Goal: Task Accomplishment & Management: Contribute content

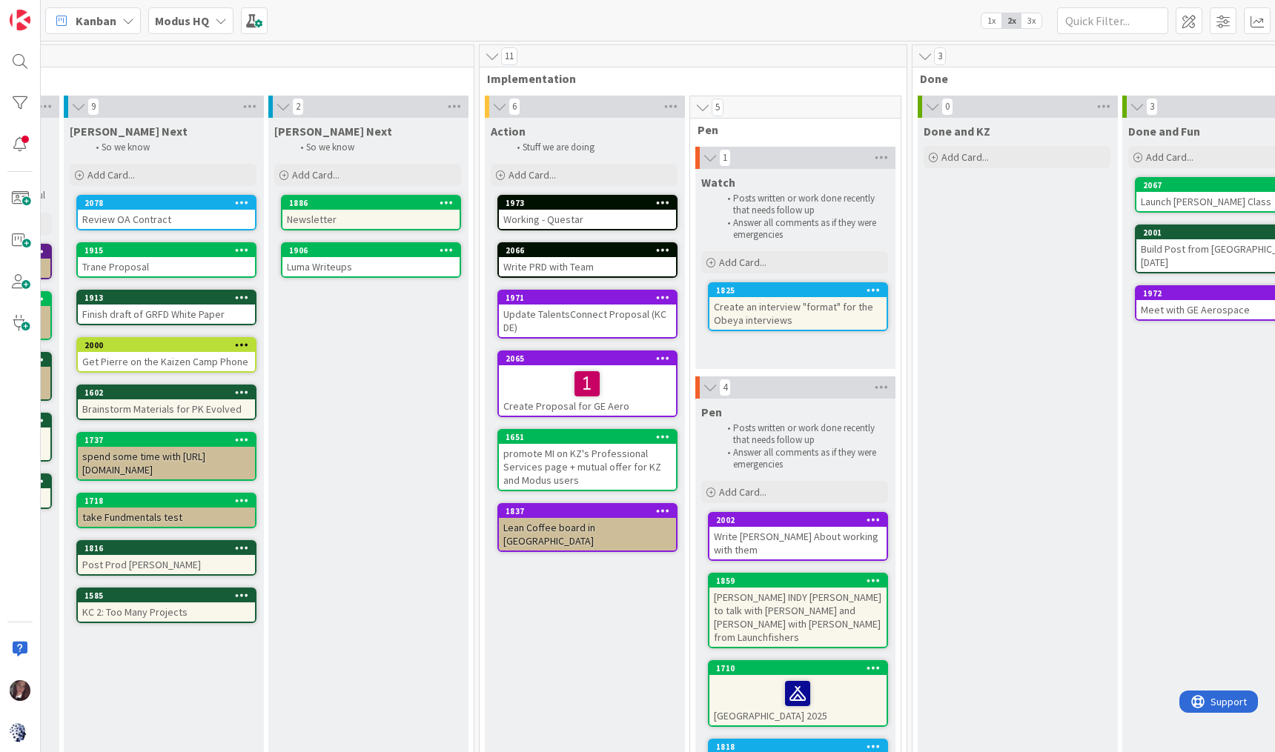
scroll to position [0, 615]
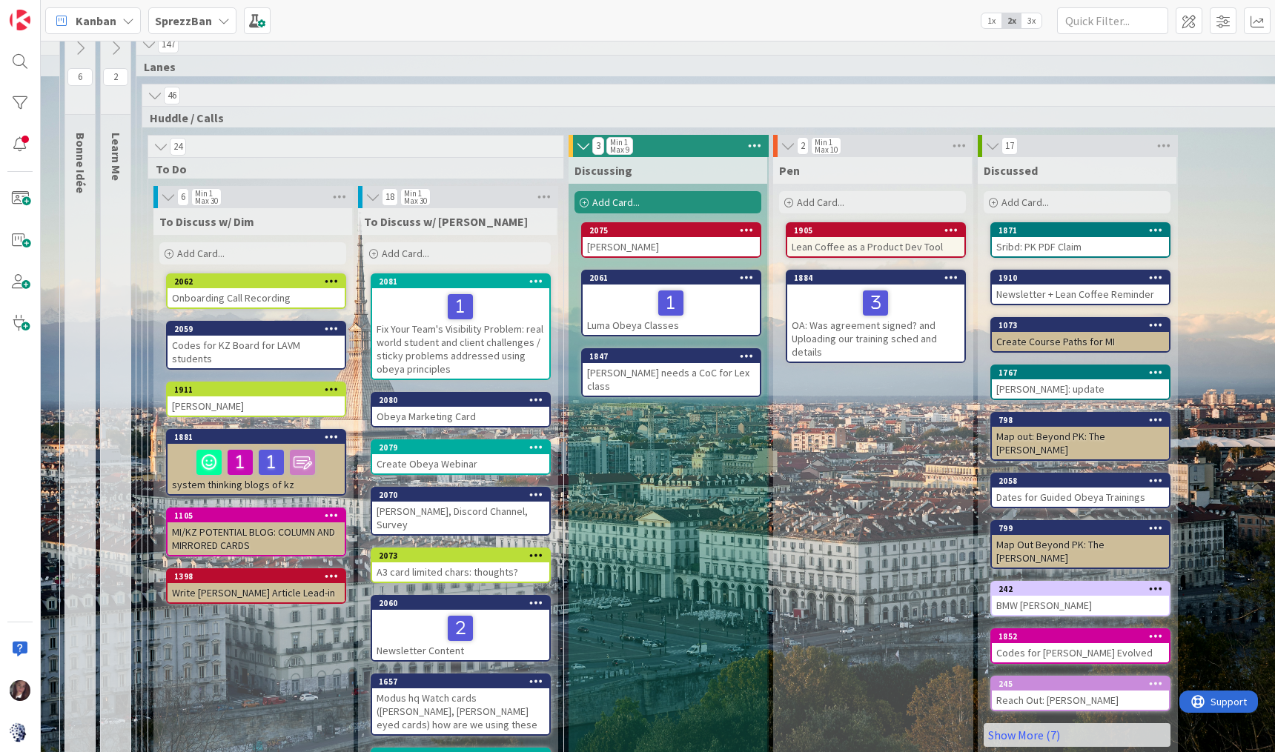
scroll to position [14, 134]
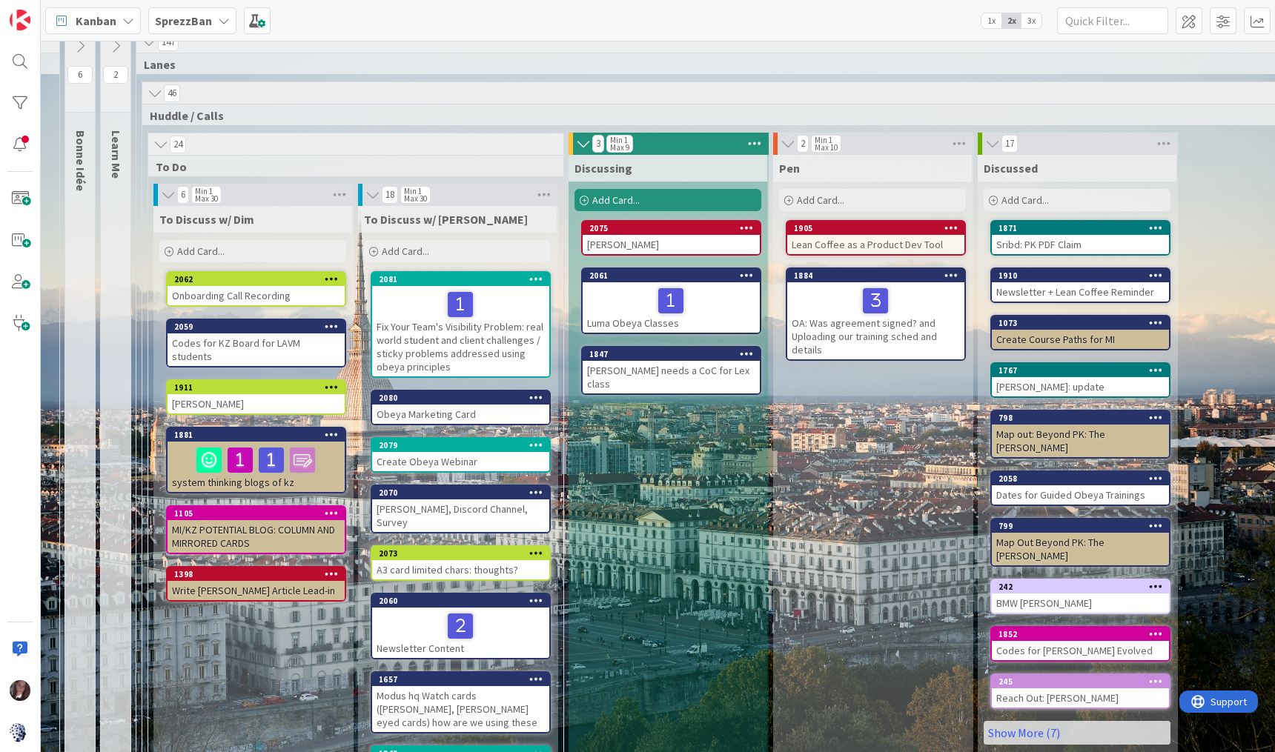
click at [445, 333] on div "Fix Your Team's Visibility Problem: real world student and client challenges / …" at bounding box center [460, 331] width 177 height 90
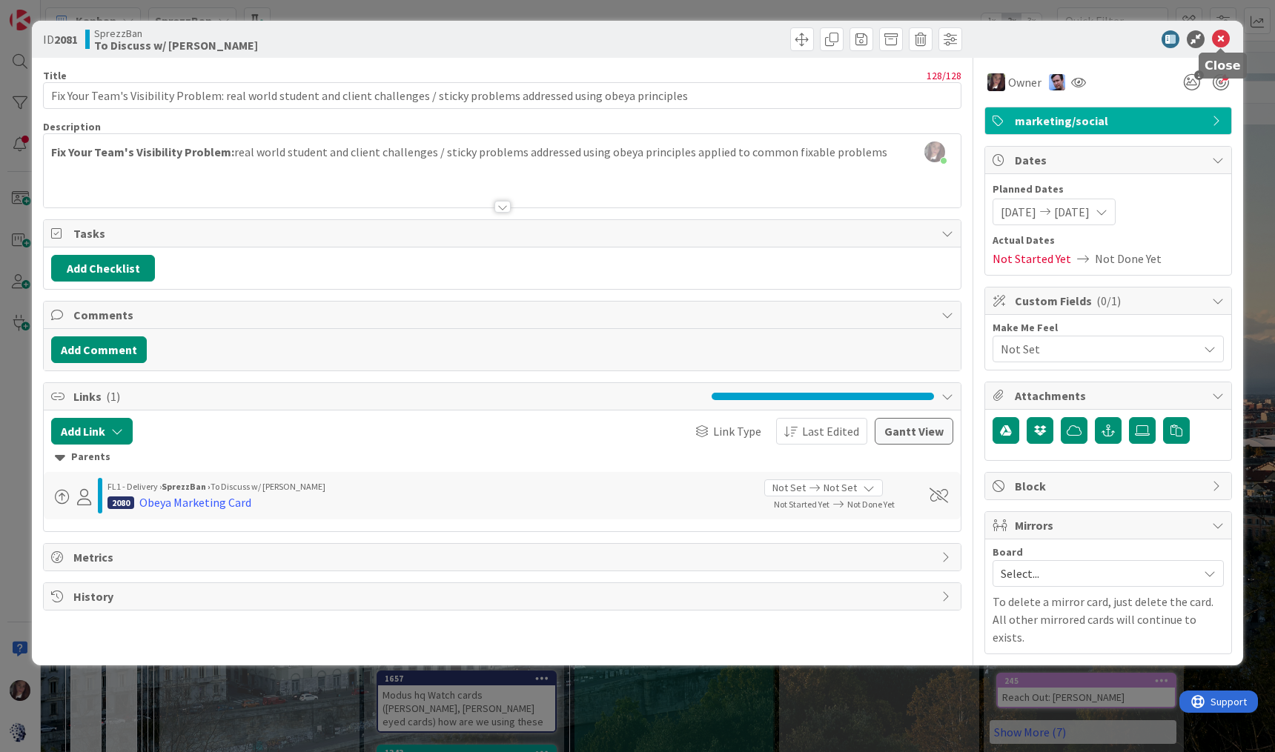
click at [1220, 36] on icon at bounding box center [1221, 39] width 18 height 18
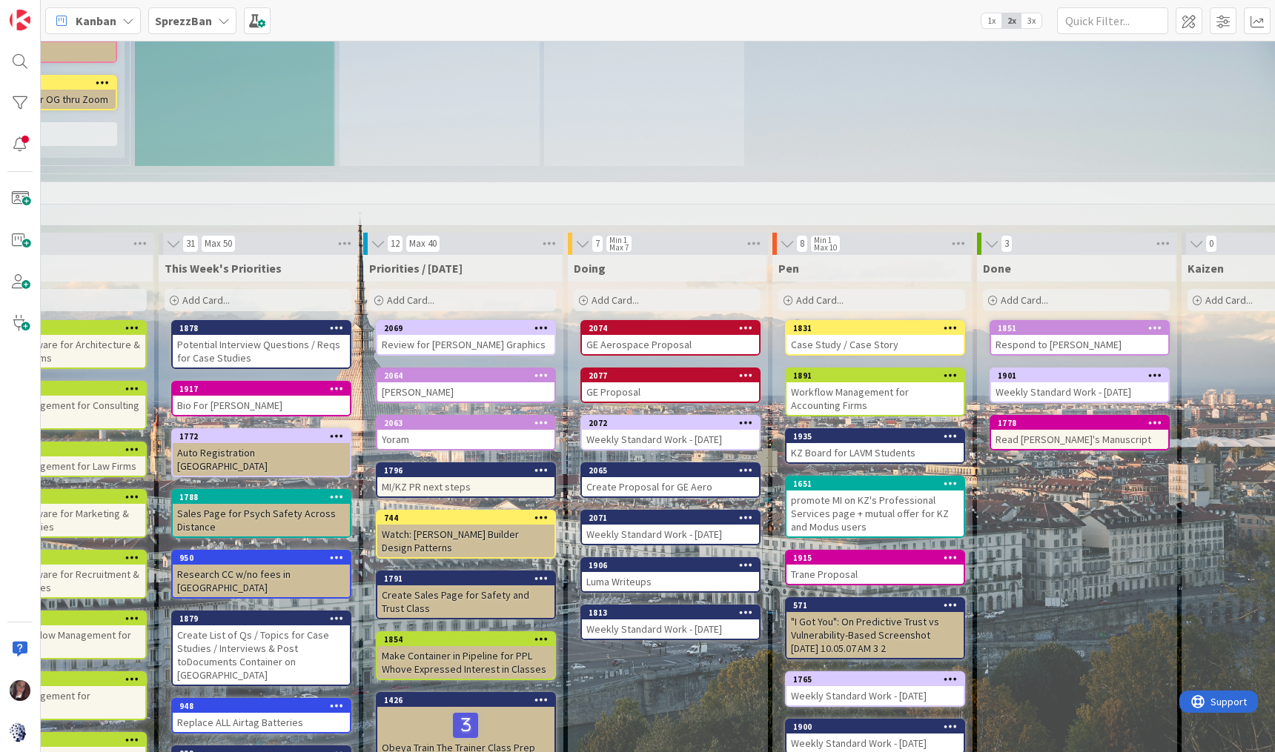
scroll to position [807, 576]
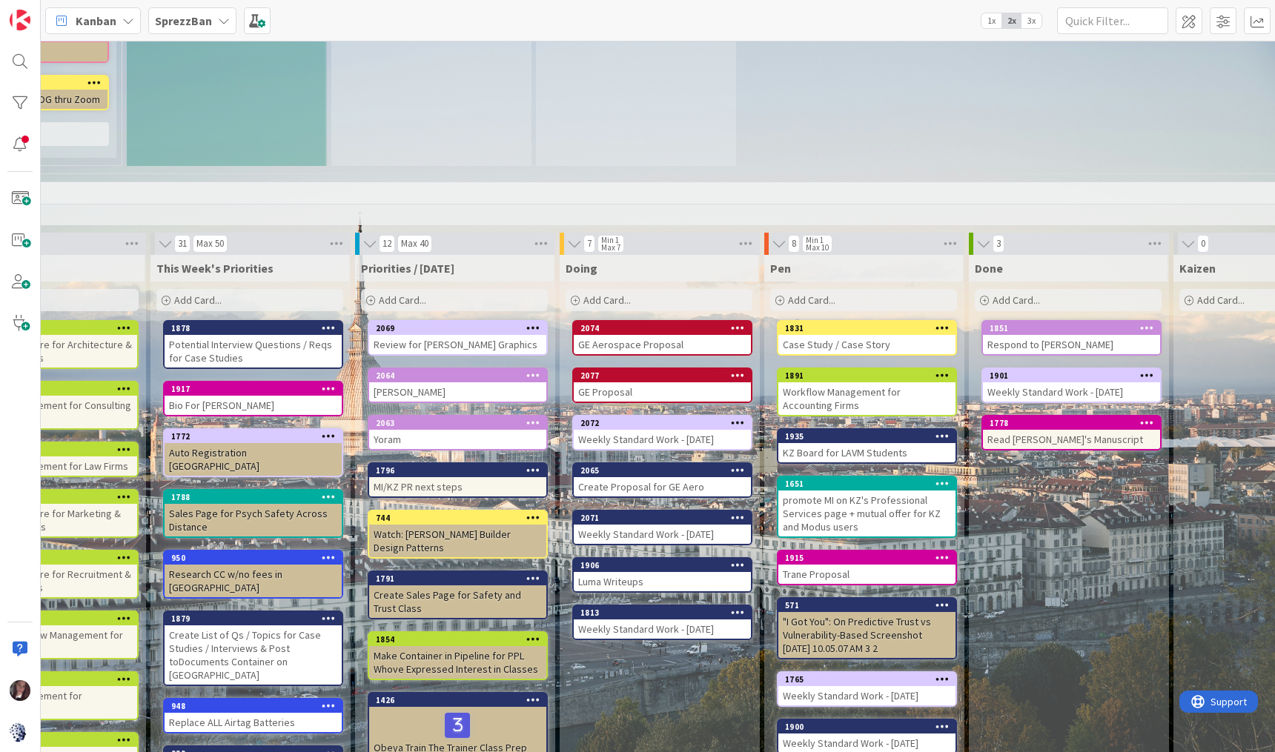
click at [686, 417] on div "2072" at bounding box center [662, 423] width 177 height 13
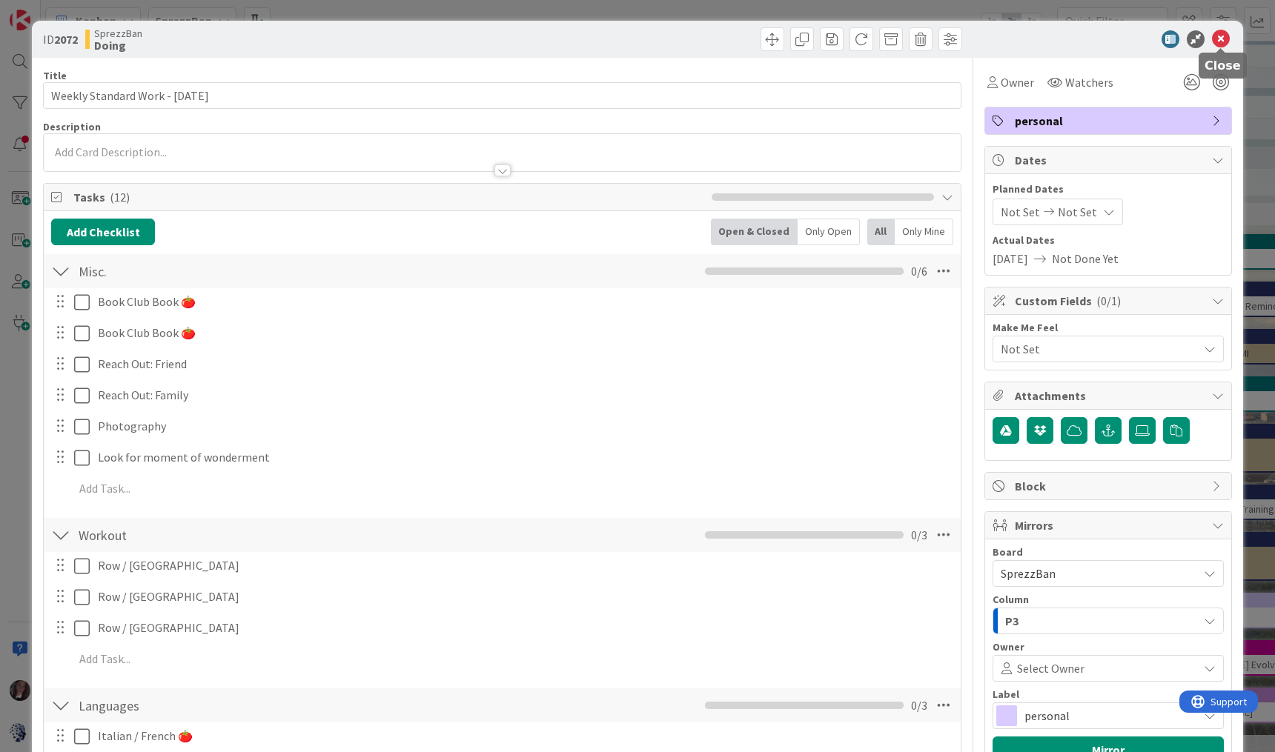
click at [1226, 39] on icon at bounding box center [1221, 39] width 18 height 18
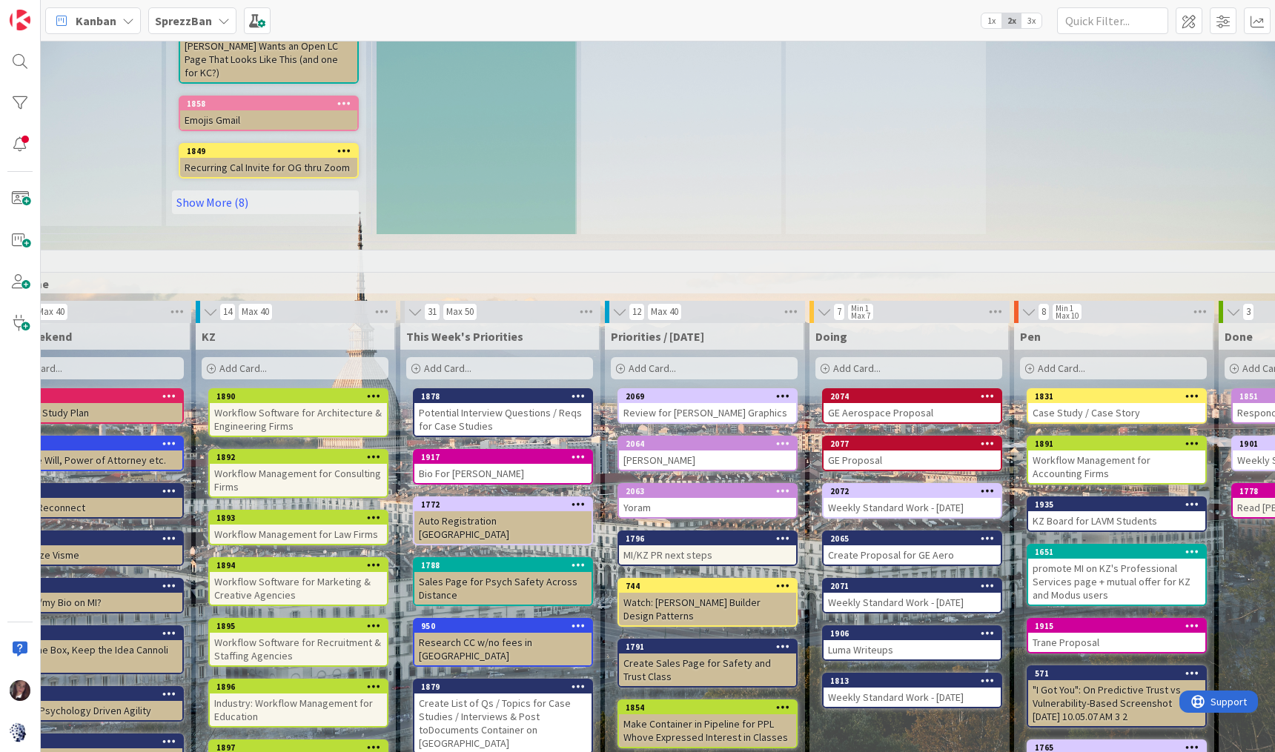
scroll to position [738, 326]
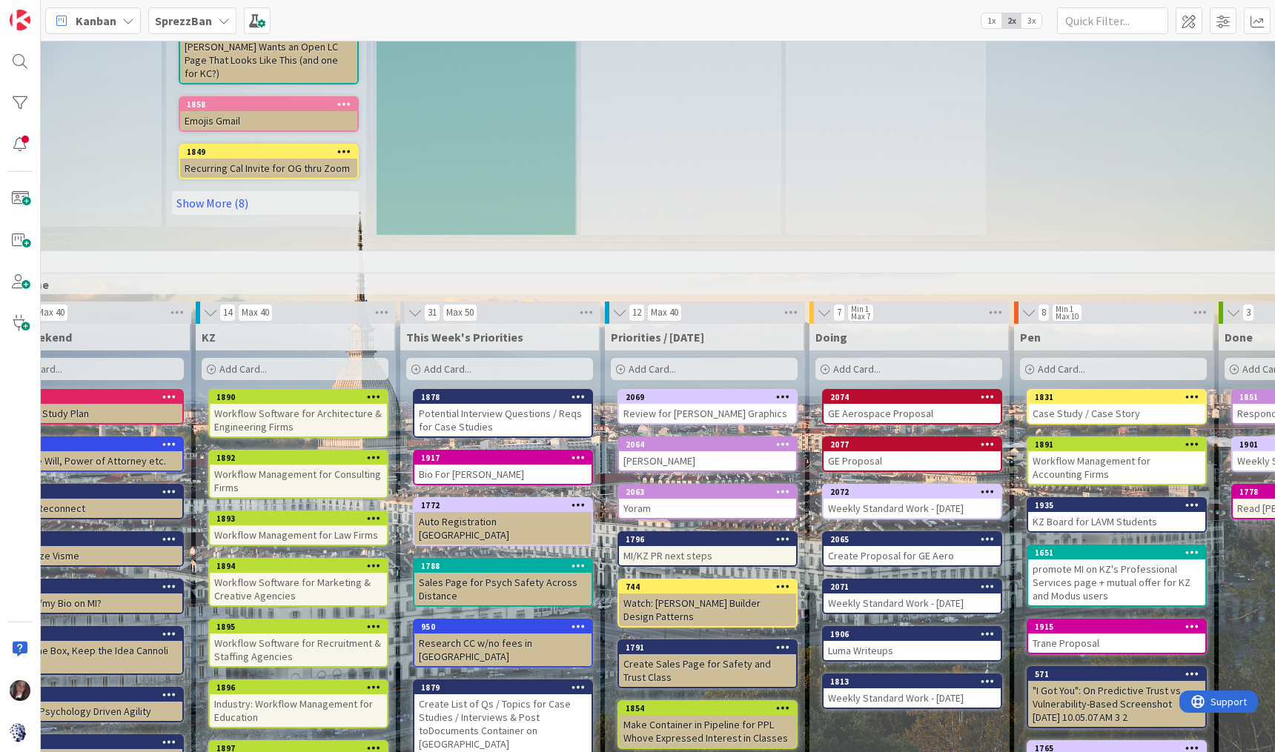
click at [867, 363] on span "Add Card..." at bounding box center [856, 369] width 47 height 13
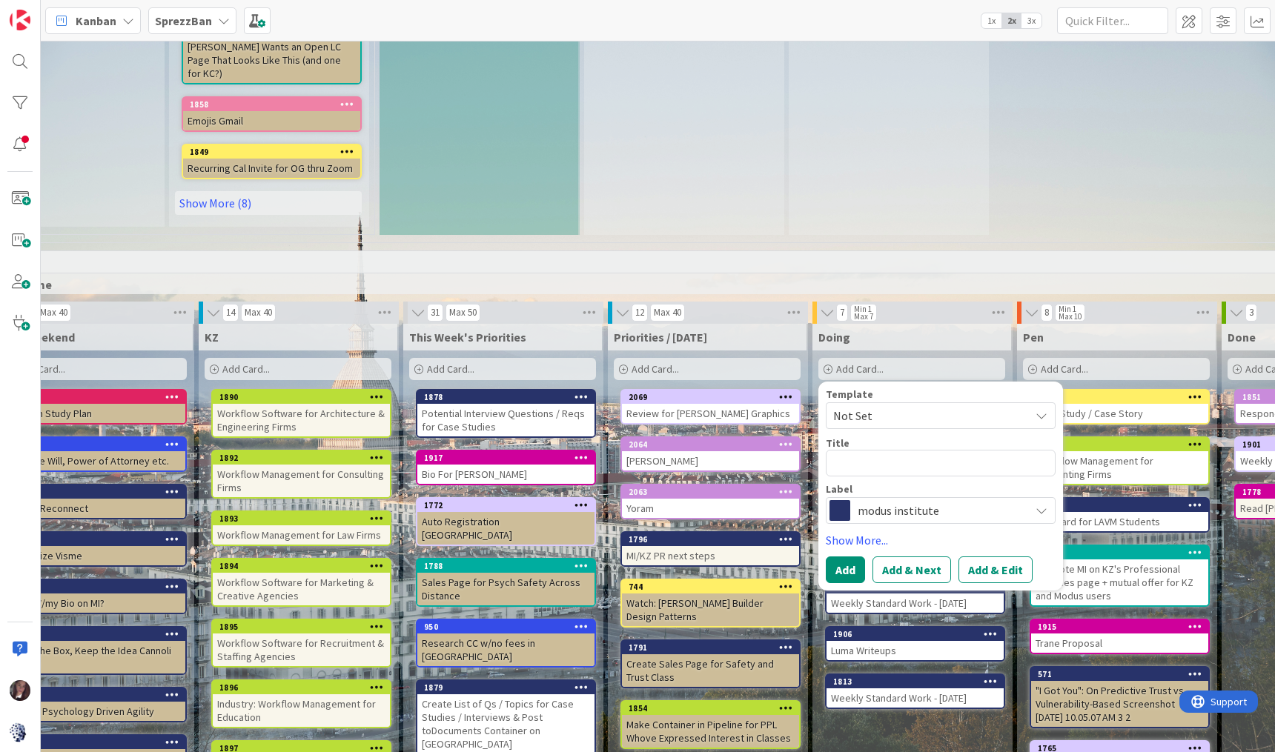
scroll to position [738, 322]
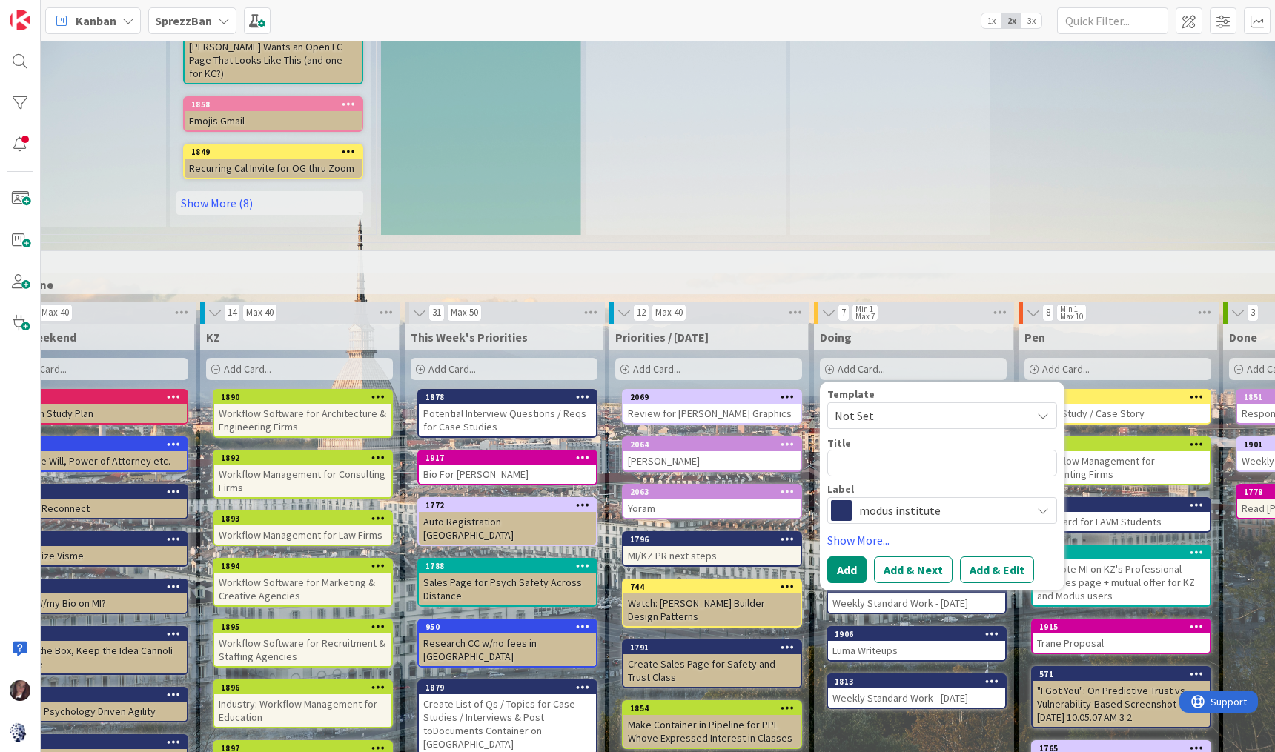
type textarea "x"
type textarea "I"
type textarea "x"
type textarea "O"
type textarea "x"
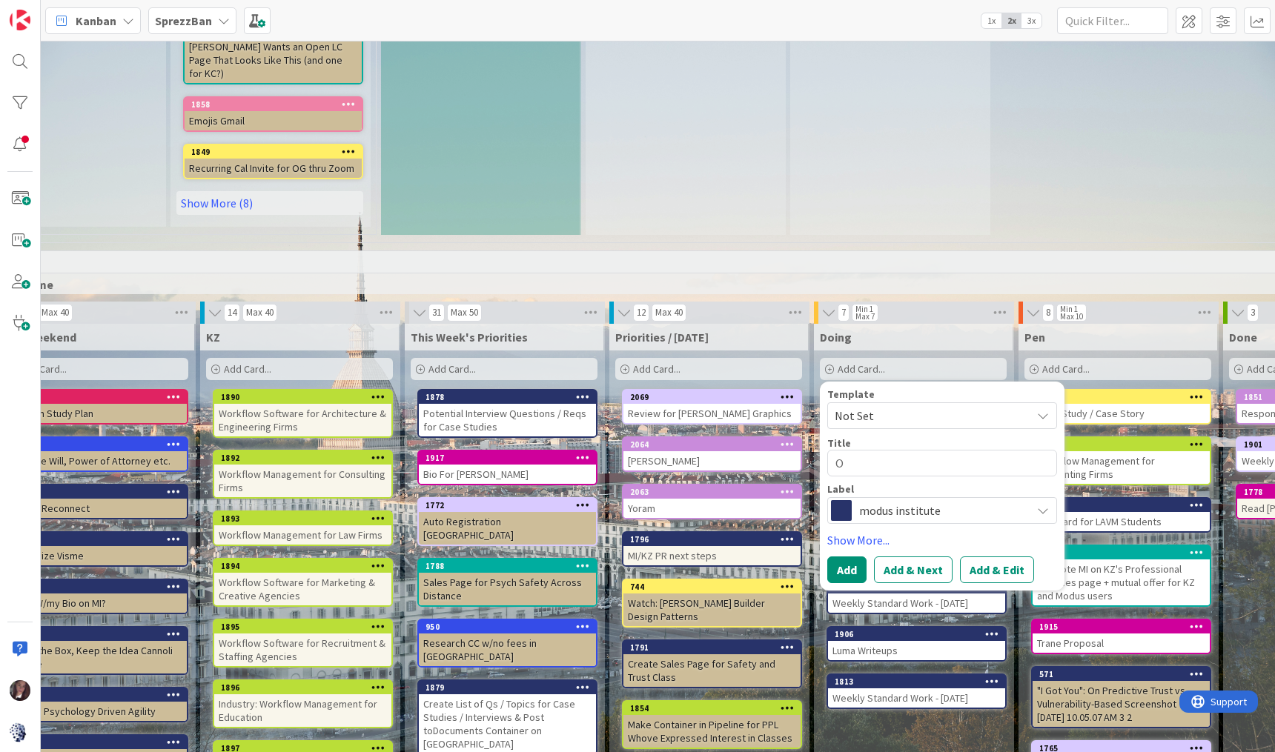
type textarea "Ob"
type textarea "x"
type textarea "Obe"
type textarea "x"
type textarea "Obey"
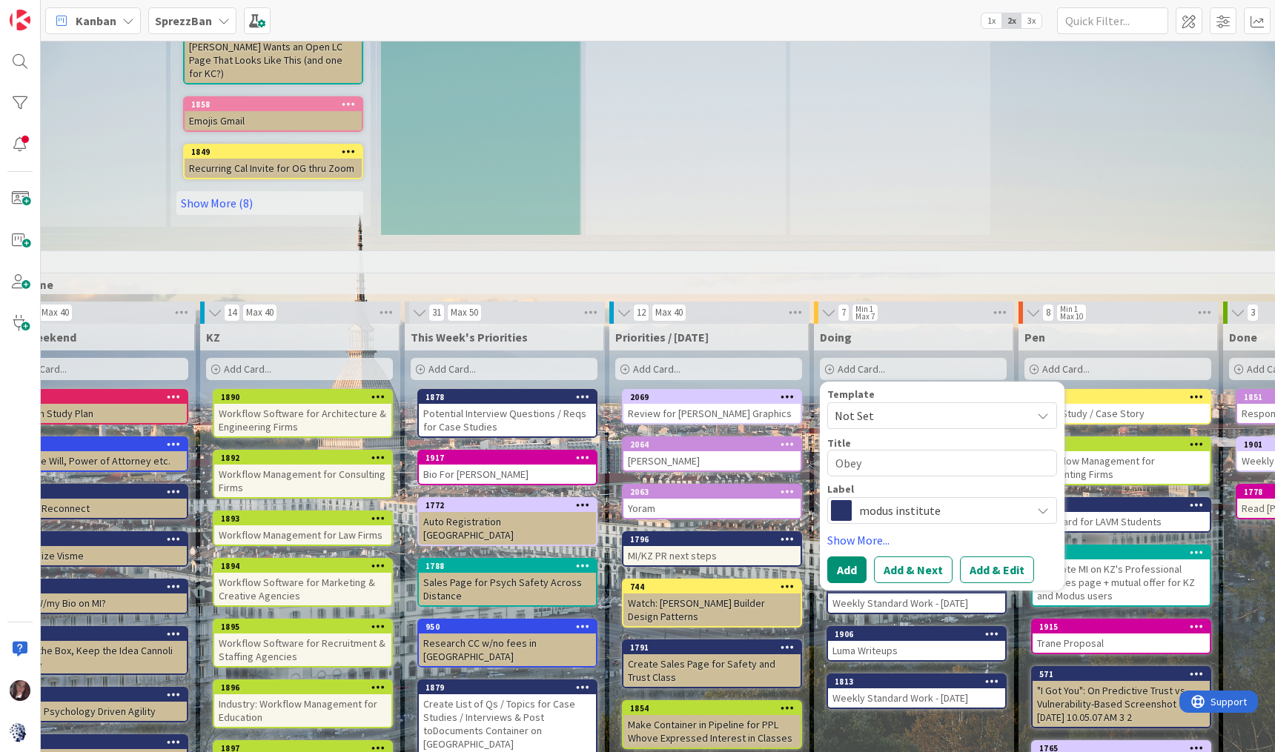
type textarea "x"
type textarea "Obeya"
type textarea "x"
type textarea "Obeya"
type textarea "x"
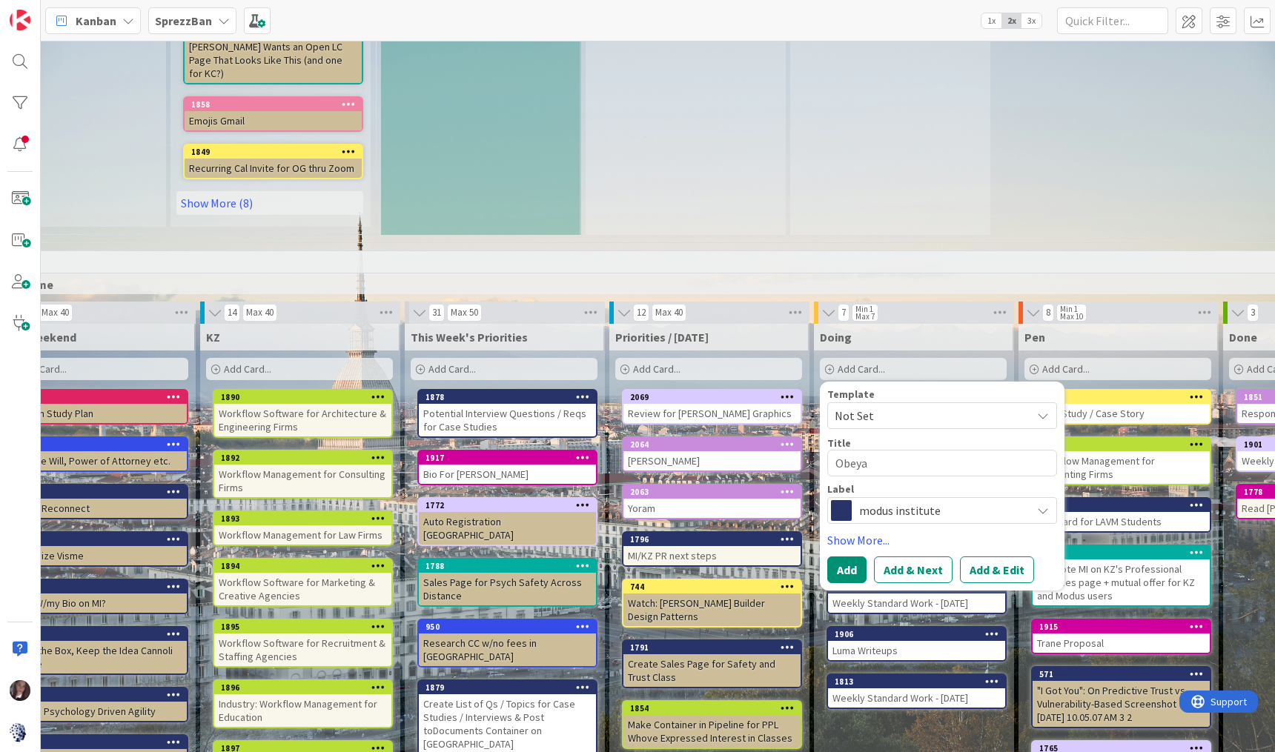
type textarea "Obeya F"
type textarea "x"
type textarea "Obeya Fu"
type textarea "x"
type textarea "Obeya Fun"
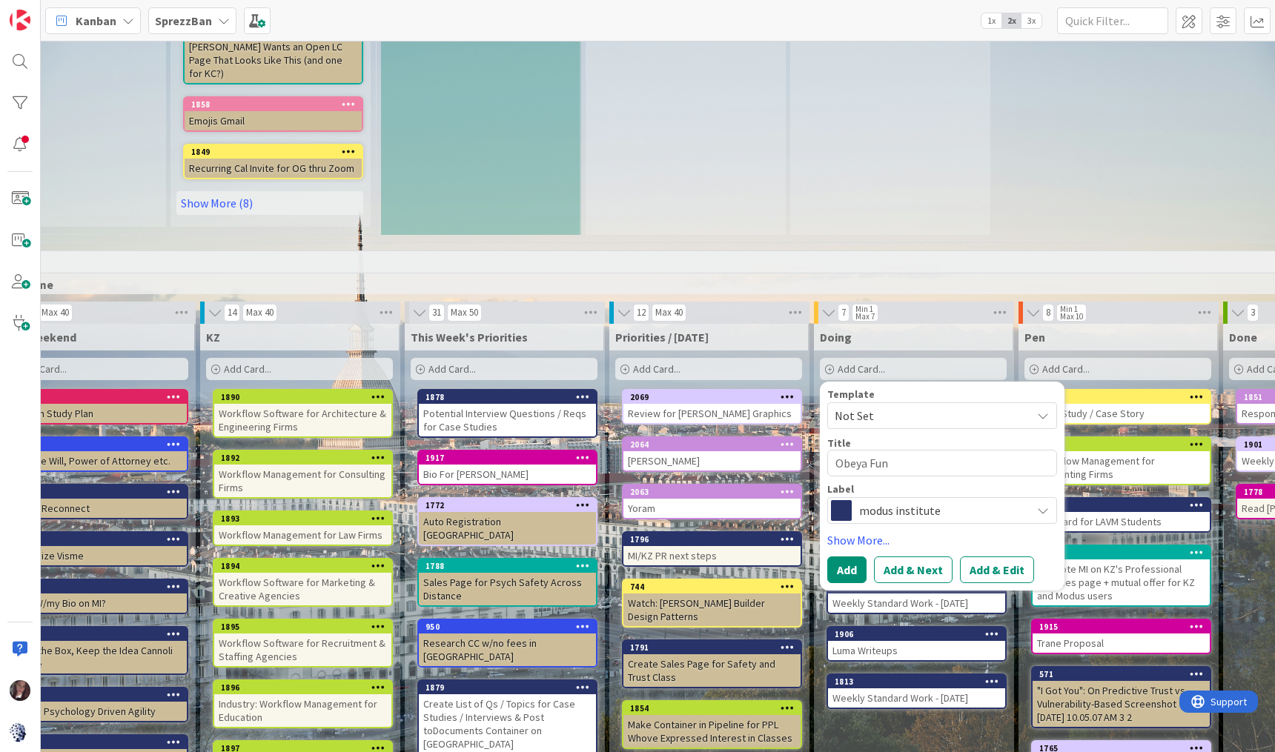
type textarea "x"
type textarea "Obeya Fund"
type textarea "x"
type textarea "Obeya Funda"
type textarea "x"
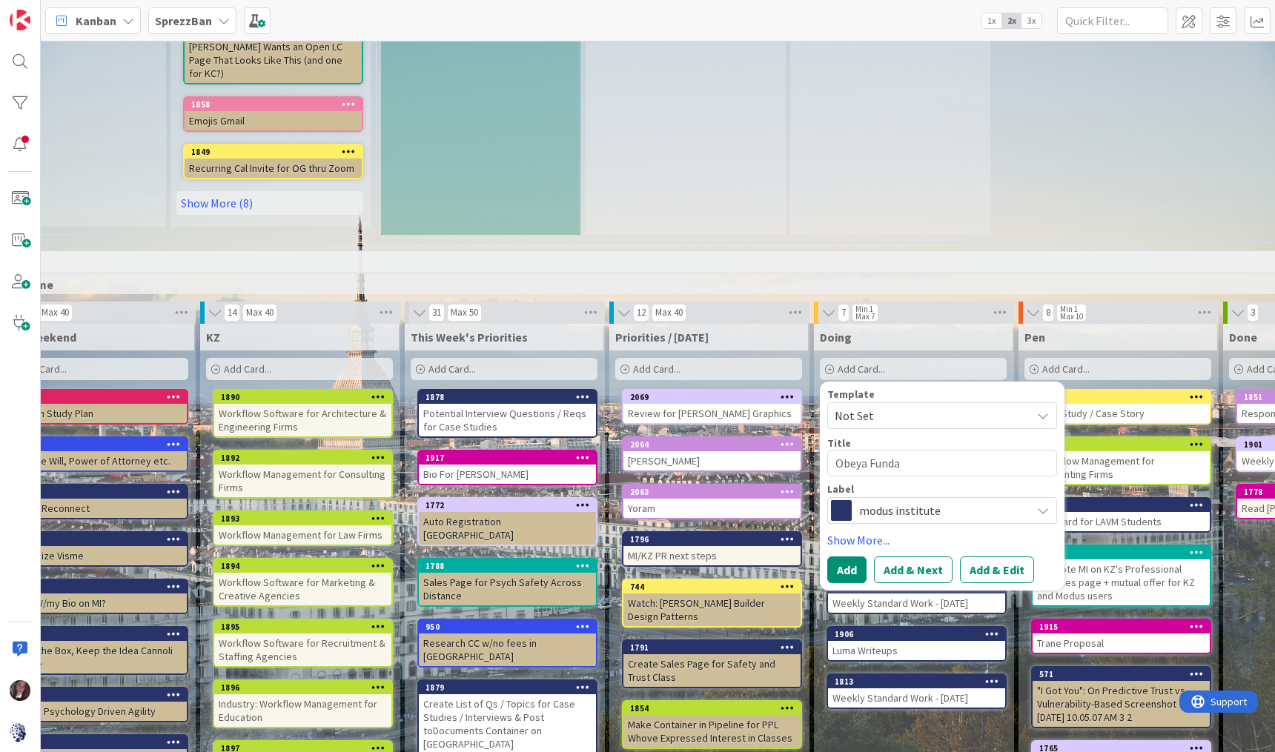
type textarea "Obeya Fundam"
type textarea "x"
type textarea "Obeya Fundame"
type textarea "x"
type textarea "Obeya Fundamen"
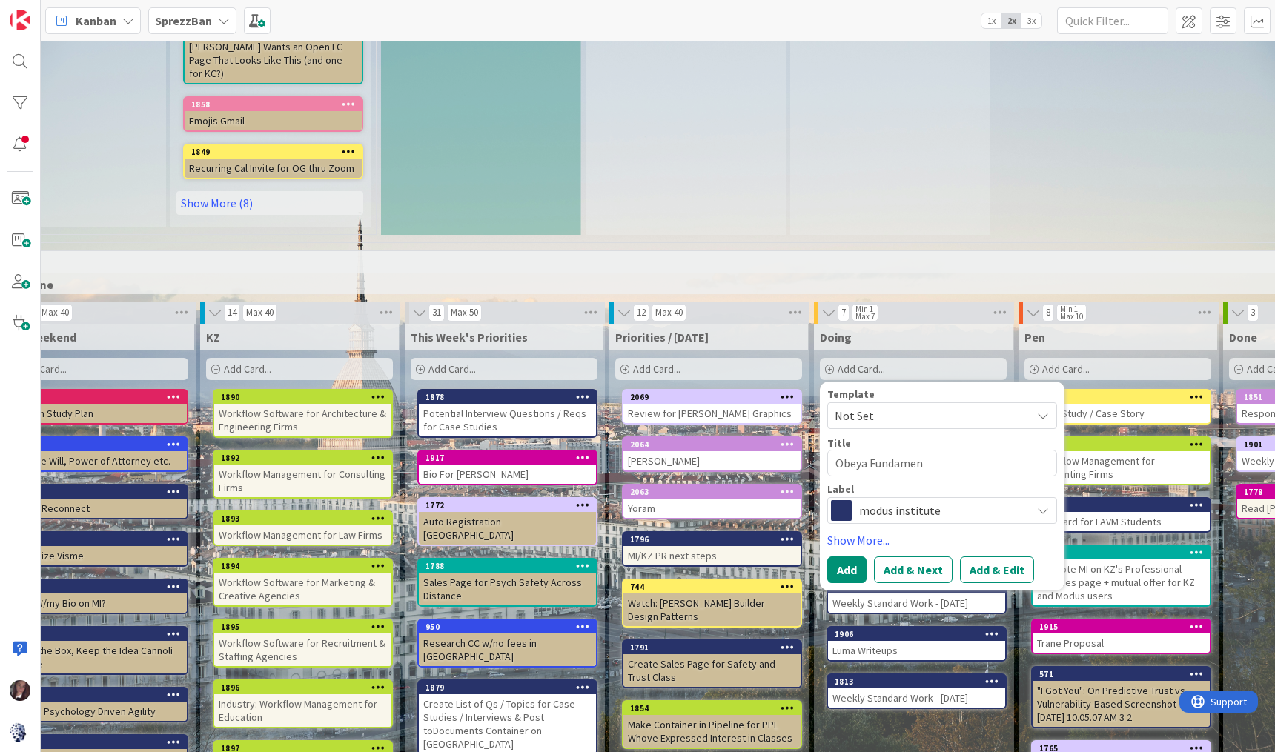
type textarea "x"
type textarea "Obeya Fundament"
type textarea "x"
type textarea "Obeya Fundamenta"
type textarea "x"
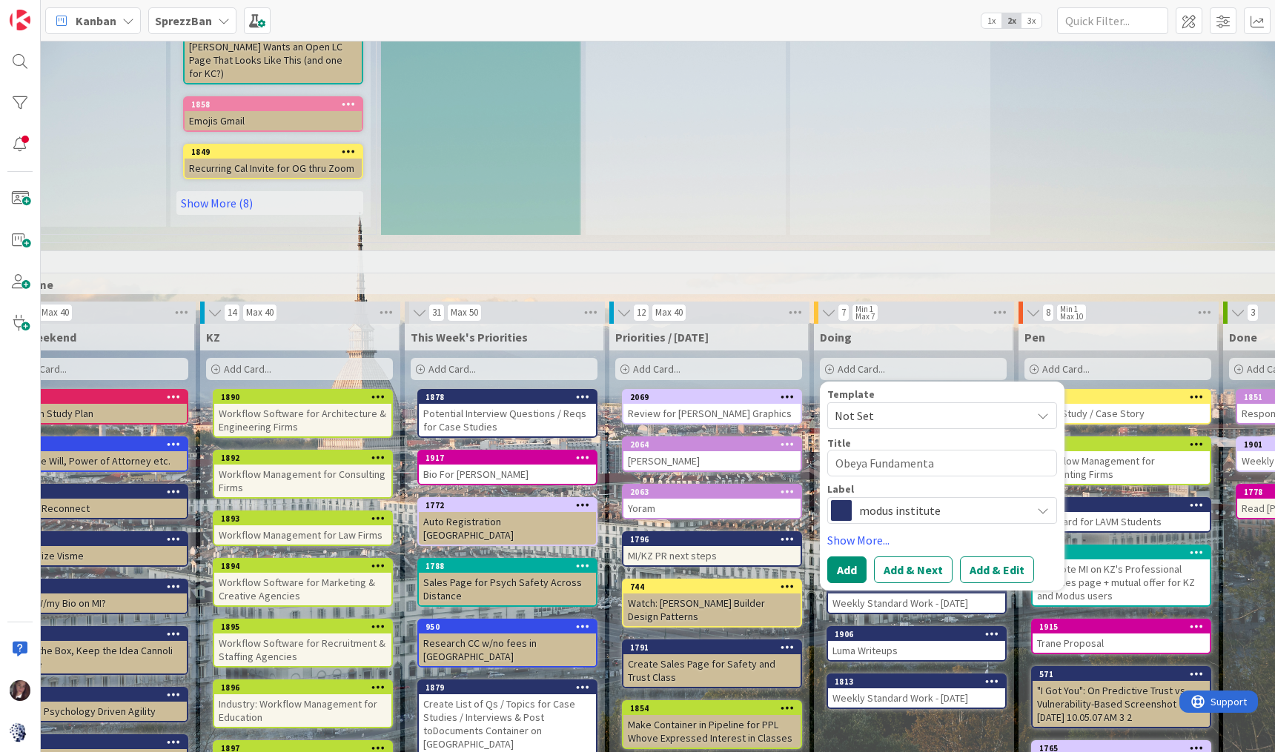
type textarea "Obeya Fundamental"
type textarea "x"
type textarea "Obeya Fundamentals"
type textarea "x"
type textarea "Obeya Fundamentals"
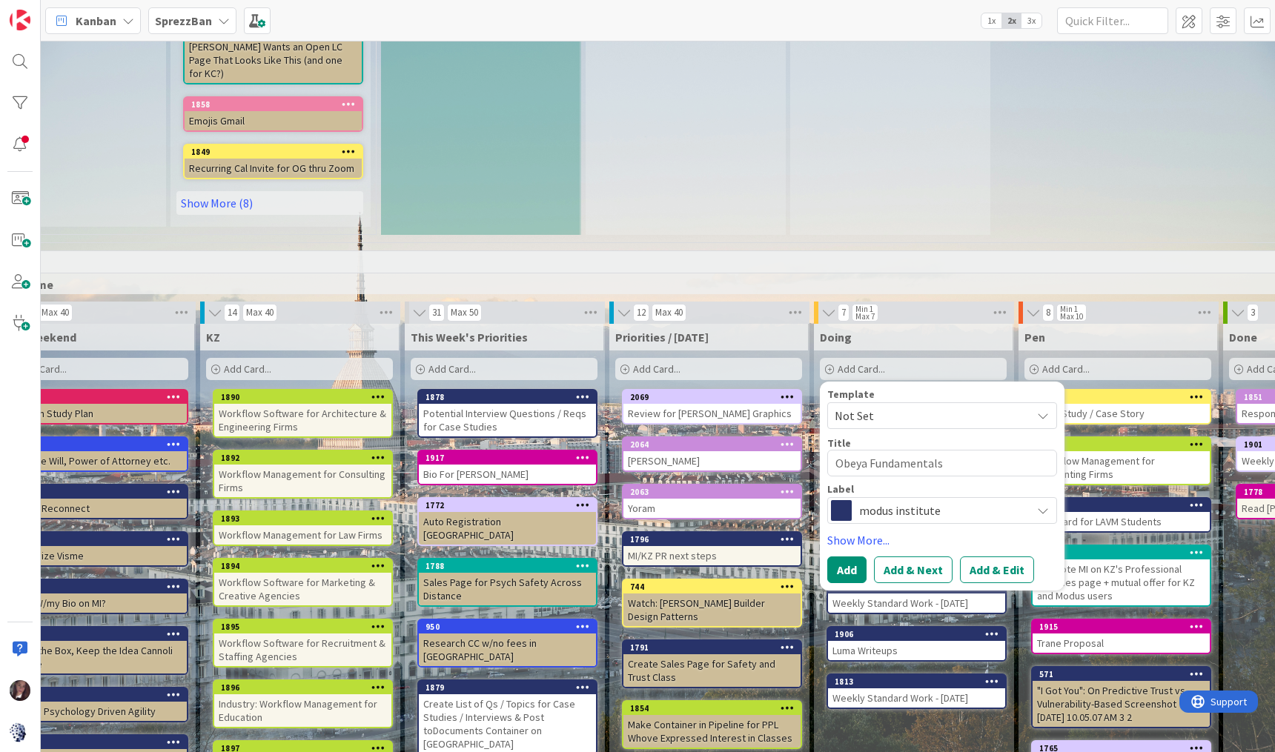
type textarea "x"
type textarea "Obeya Fundamentals M"
type textarea "x"
type textarea "Obeya Fundamentals Ma"
type textarea "x"
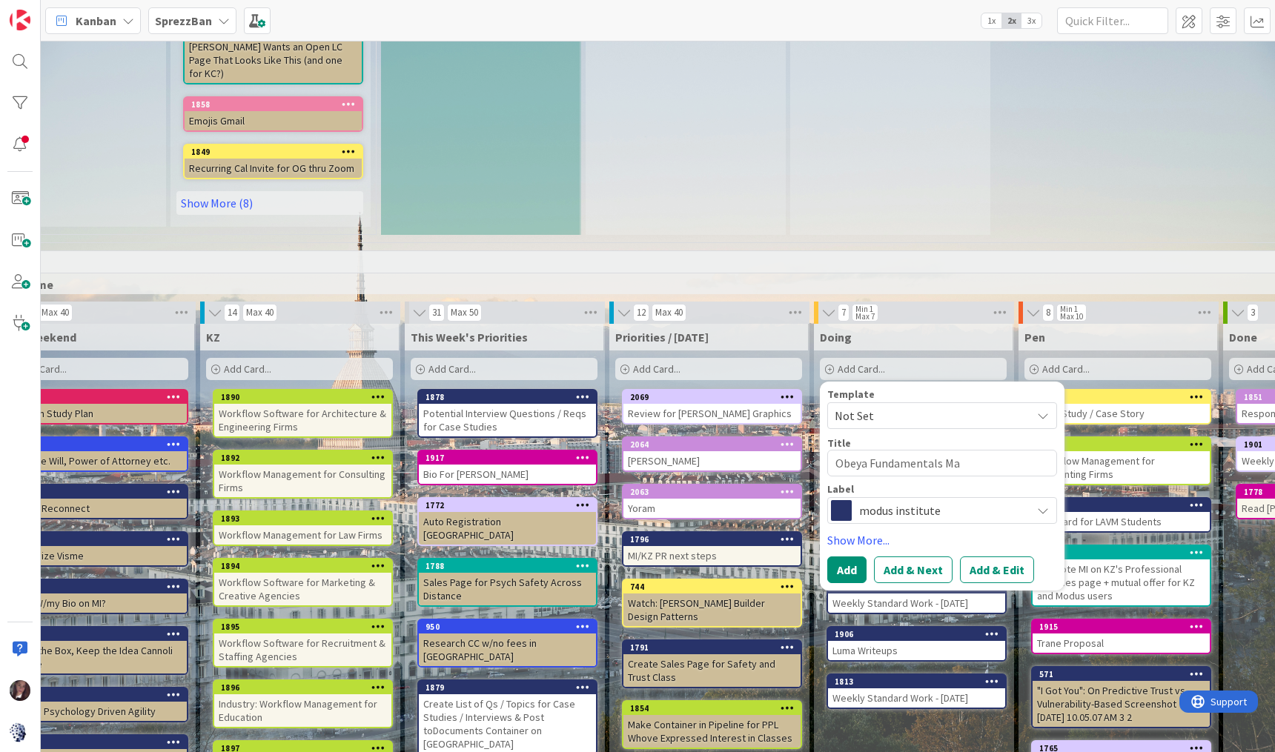
type textarea "Obeya Fundamentals Mar"
type textarea "x"
type textarea "Obeya Fundamentals Mark"
type textarea "x"
type textarea "Obeya Fundamentals Marke"
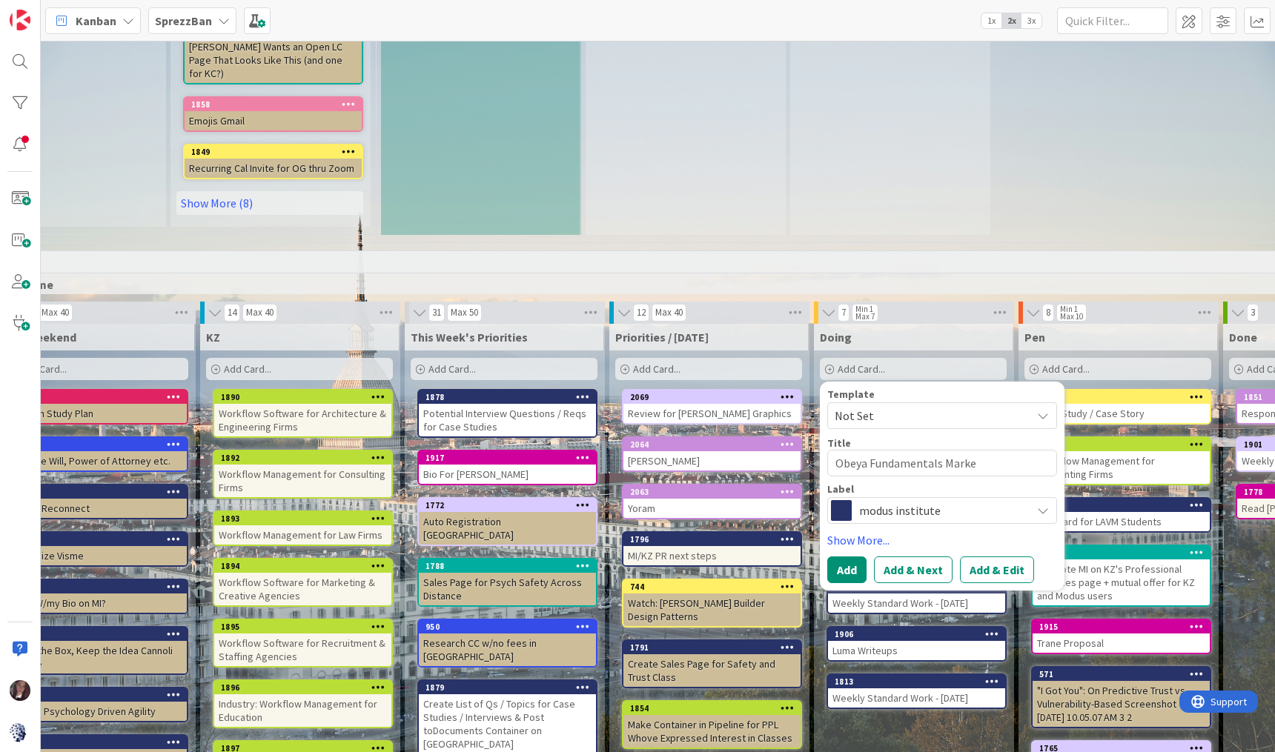
type textarea "x"
type textarea "Obeya Fundamentals Market"
type textarea "x"
type textarea "Obeya Fundamentals Marketi"
type textarea "x"
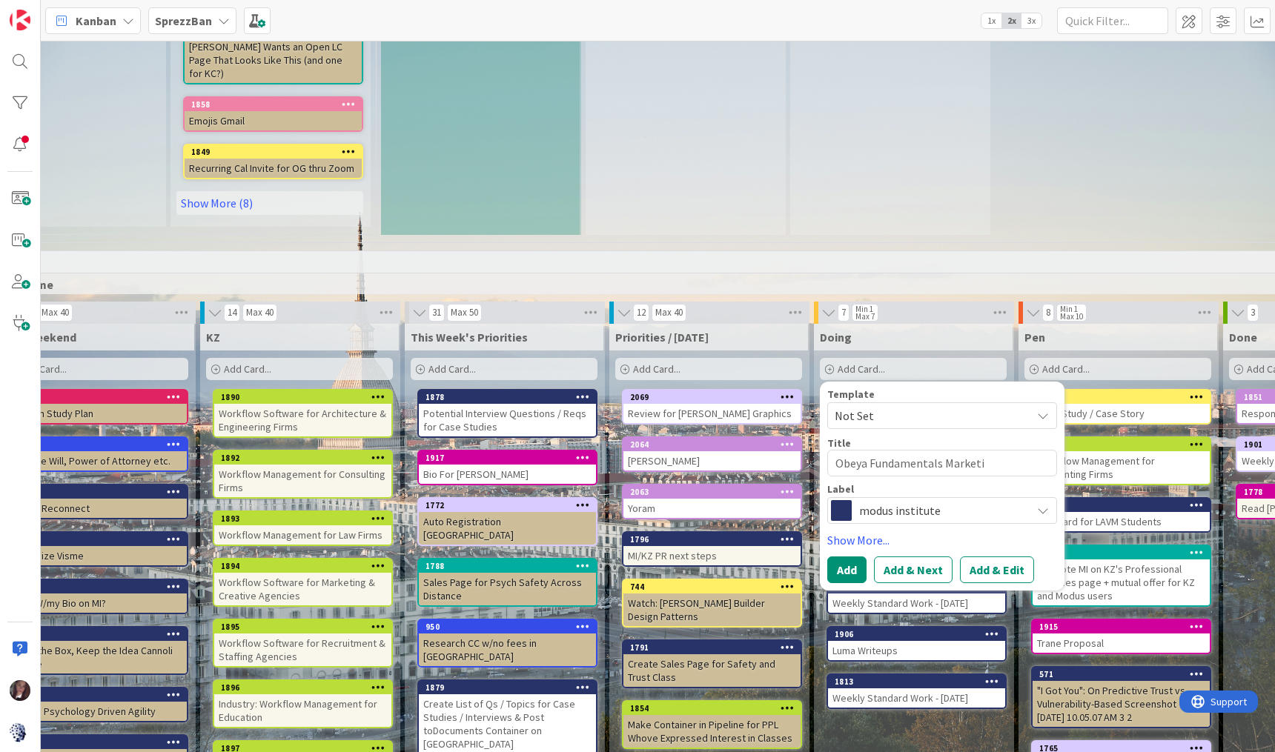
type textarea "Obeya Fundamentals Marketin"
type textarea "x"
type textarea "Obeya Fundamentals Marketing"
click at [890, 500] on span "modus institute" at bounding box center [941, 510] width 165 height 21
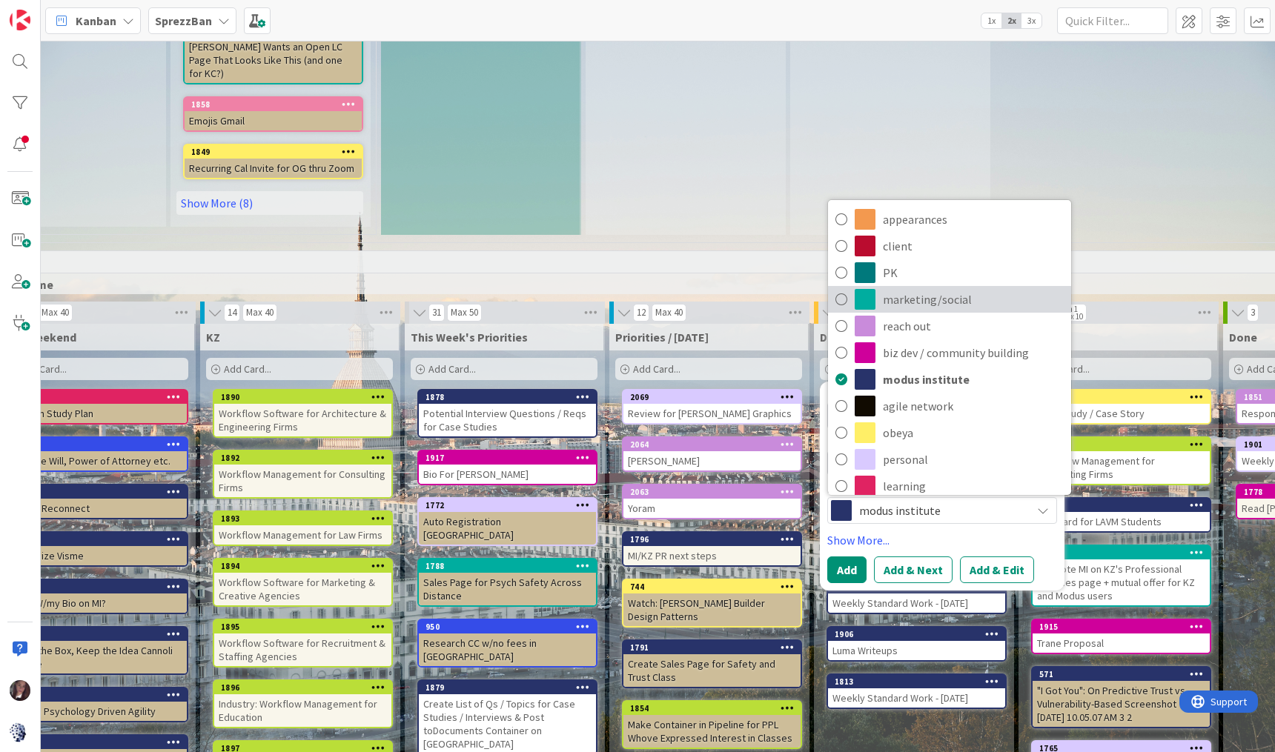
click at [844, 288] on icon at bounding box center [841, 299] width 12 height 22
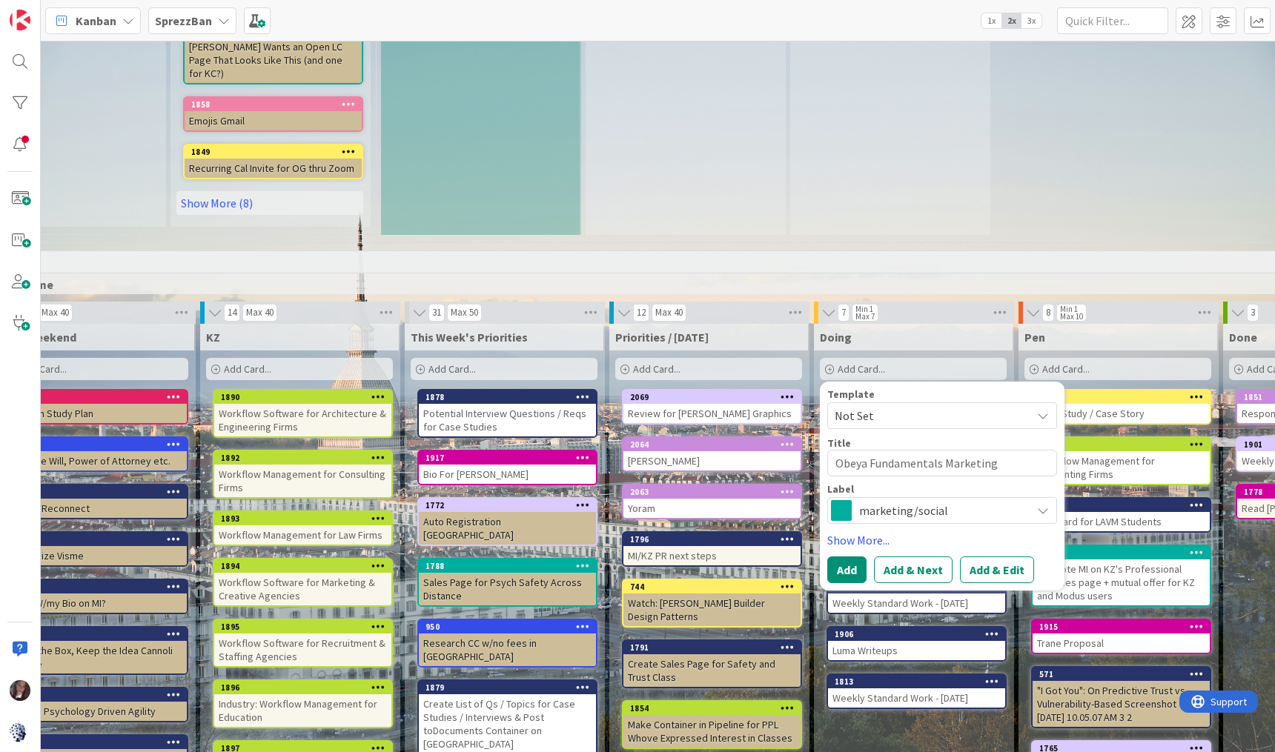
click at [926, 557] on button "Add & Next" at bounding box center [913, 570] width 79 height 27
type textarea "x"
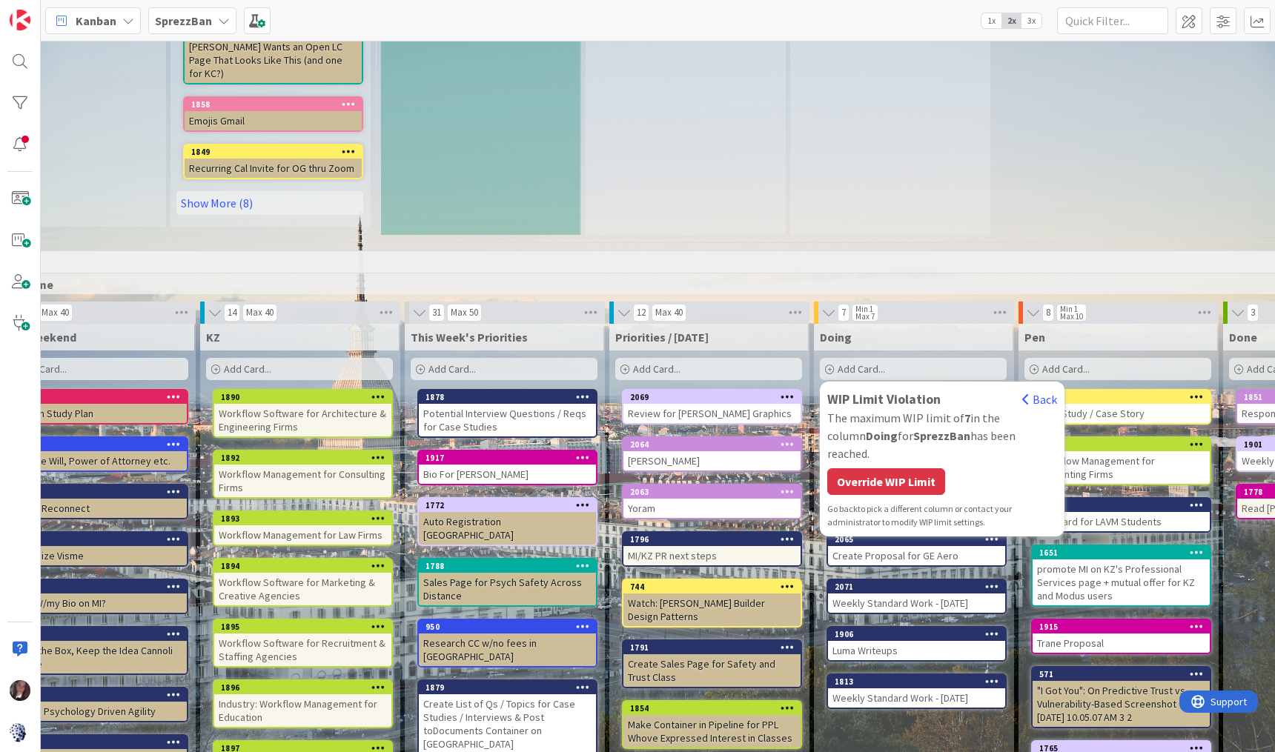
click at [890, 469] on div "Override WIP Limit" at bounding box center [886, 482] width 118 height 27
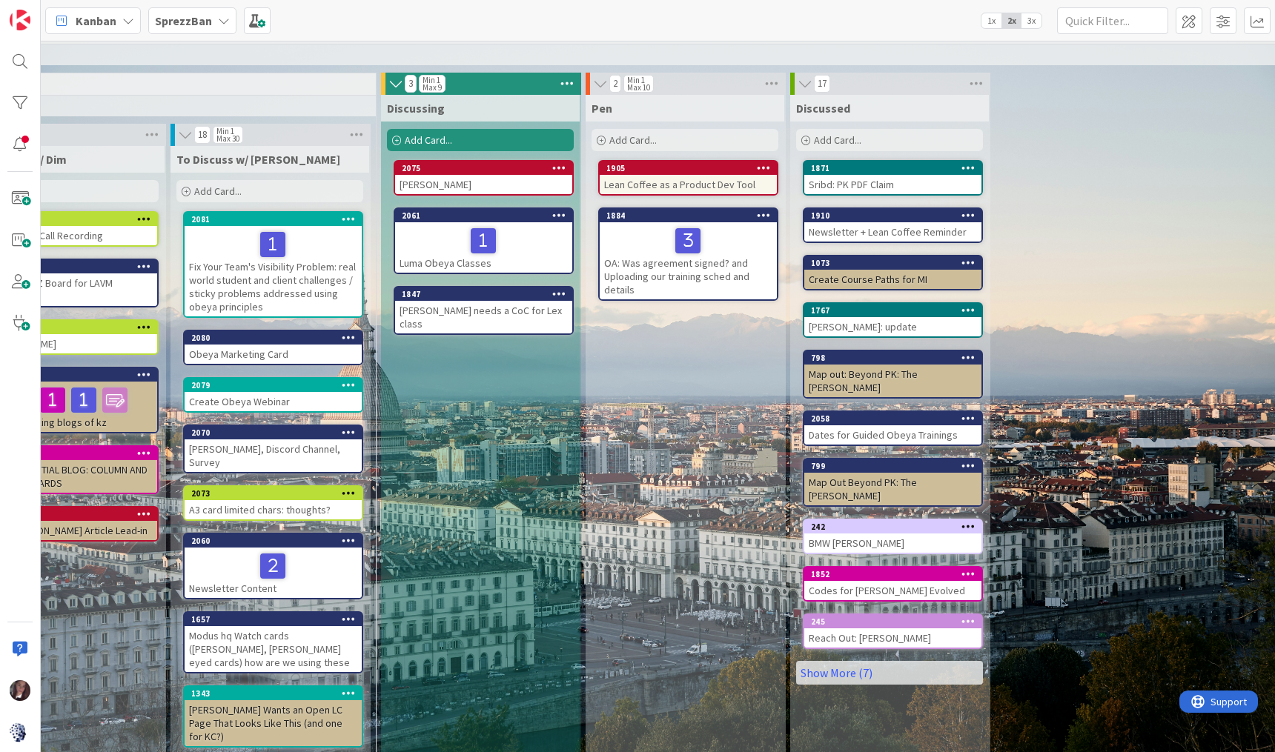
scroll to position [71, 322]
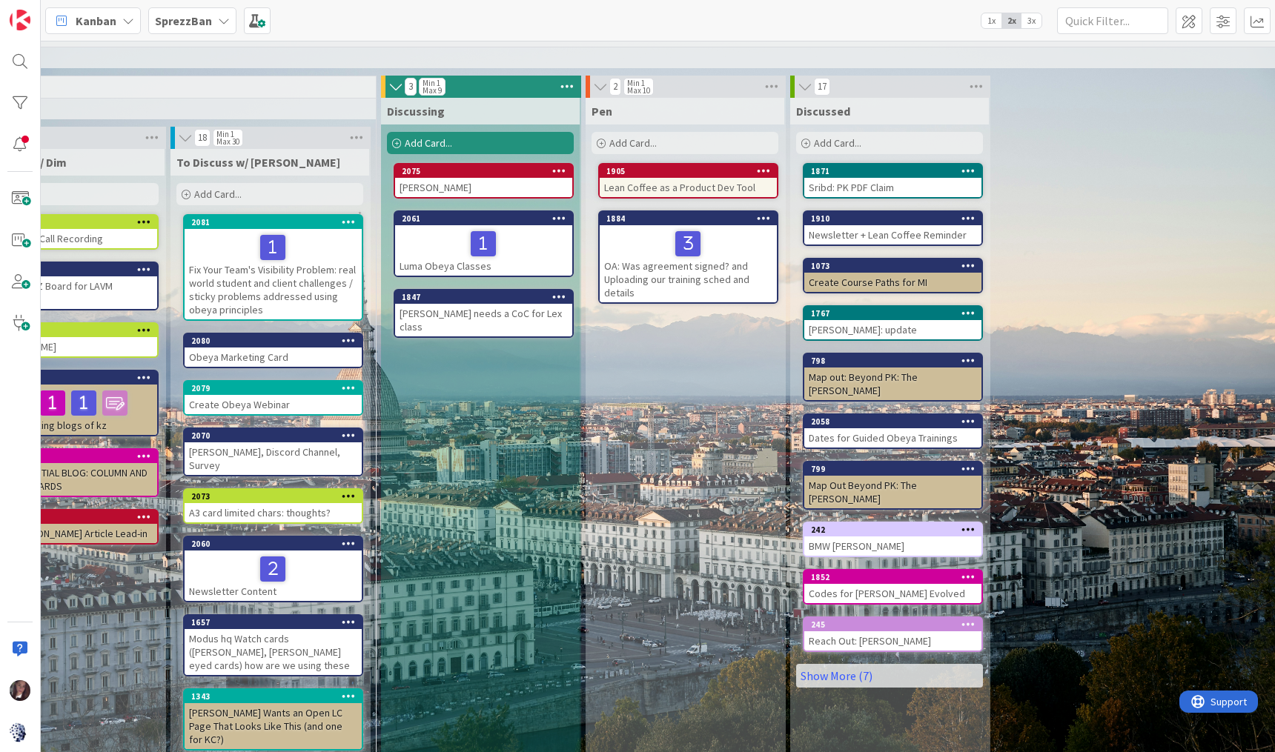
click at [419, 185] on div "[PERSON_NAME]" at bounding box center [483, 187] width 177 height 19
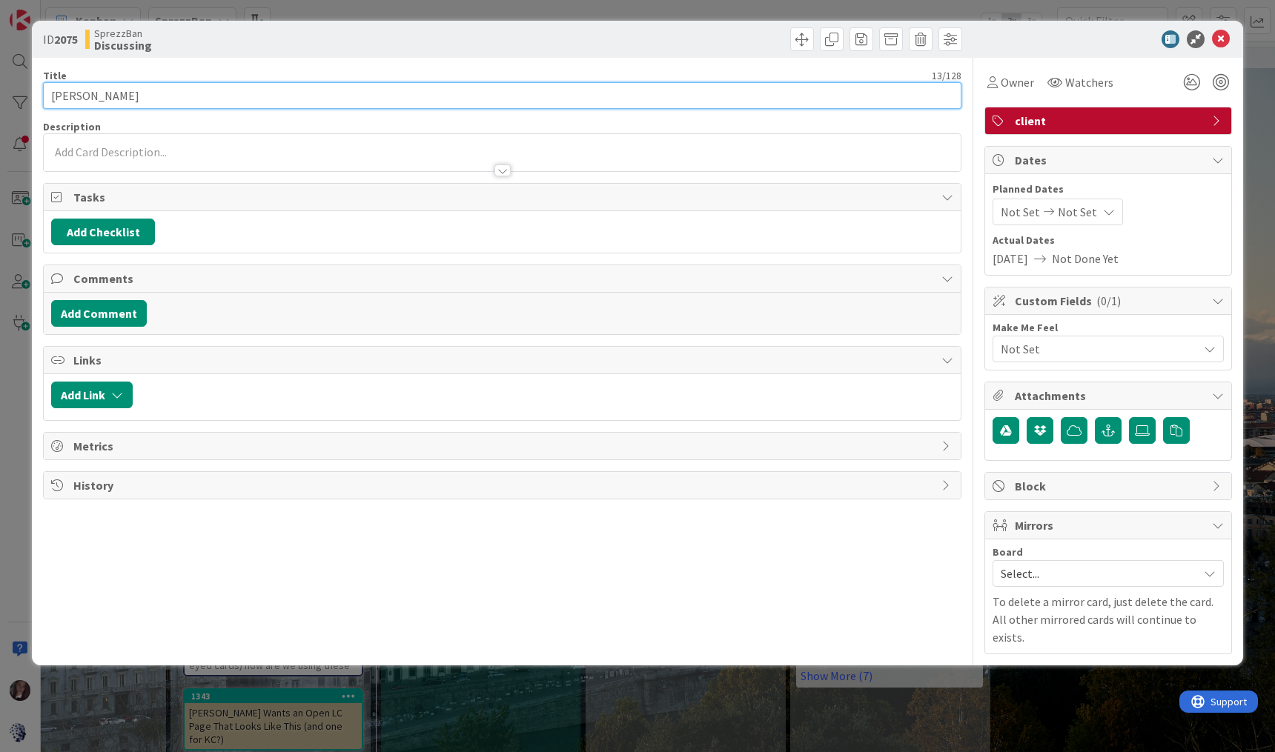
click at [50, 95] on input "[PERSON_NAME]" at bounding box center [502, 95] width 919 height 27
type input "Respond to [PERSON_NAME]"
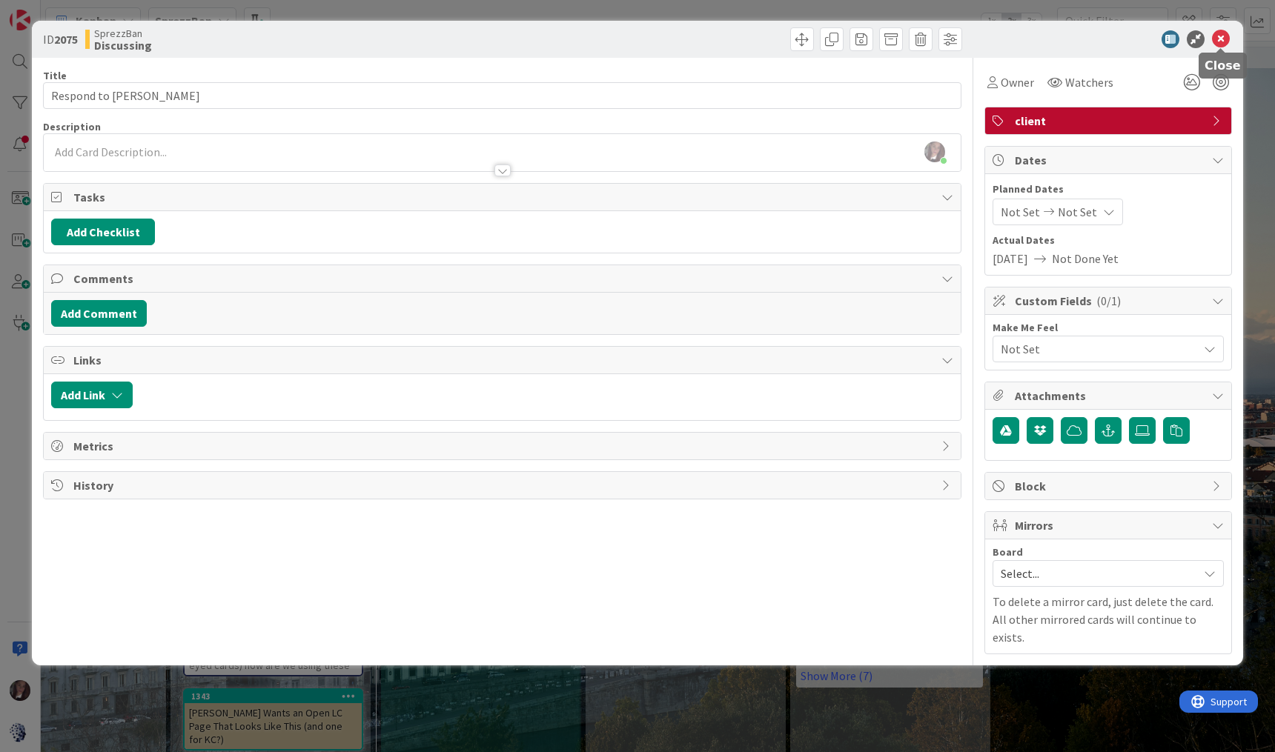
click at [1220, 36] on icon at bounding box center [1221, 39] width 18 height 18
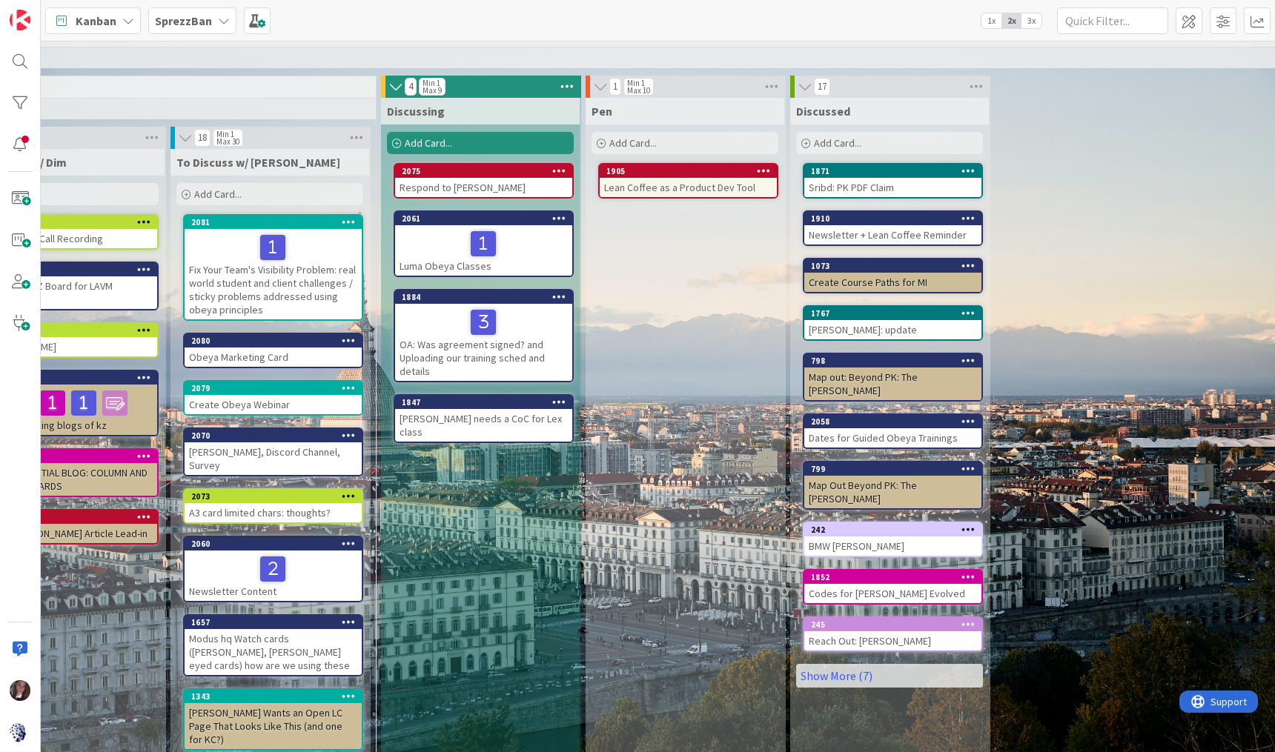
drag, startPoint x: 646, startPoint y: 216, endPoint x: 1197, endPoint y: 188, distance: 550.8
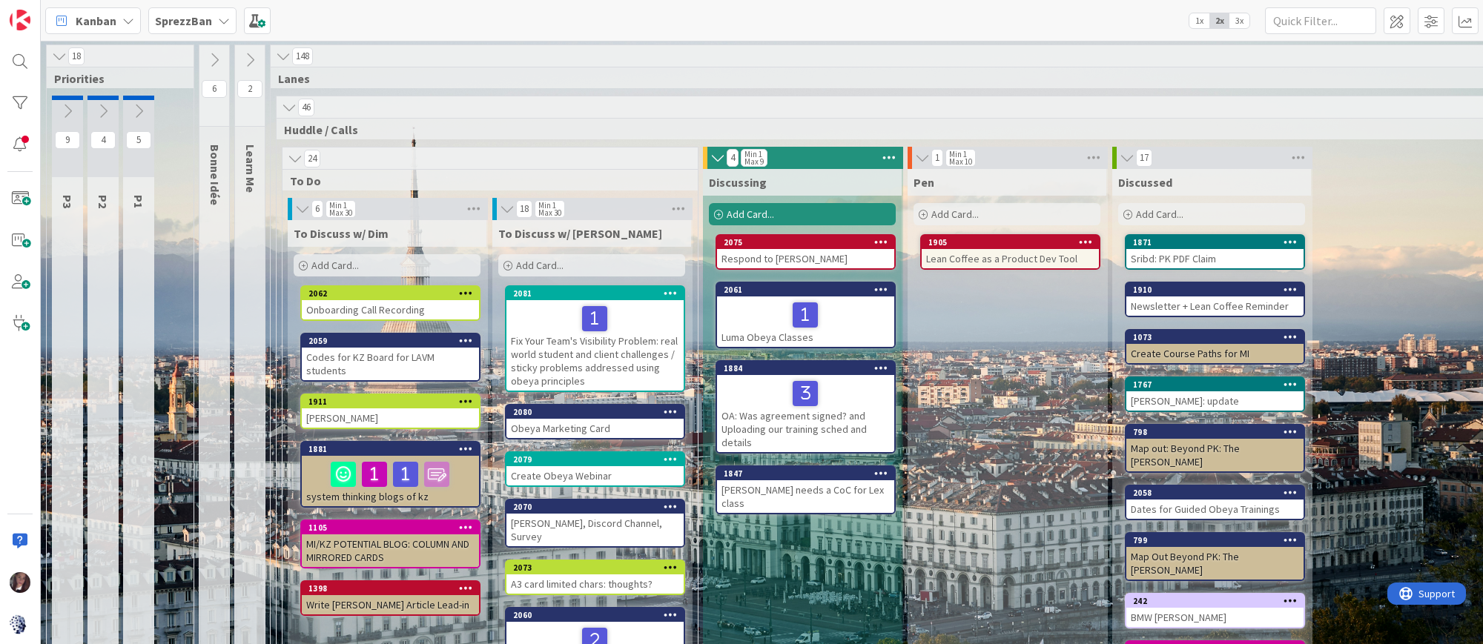
click at [554, 267] on span "Add Card..." at bounding box center [539, 265] width 47 height 13
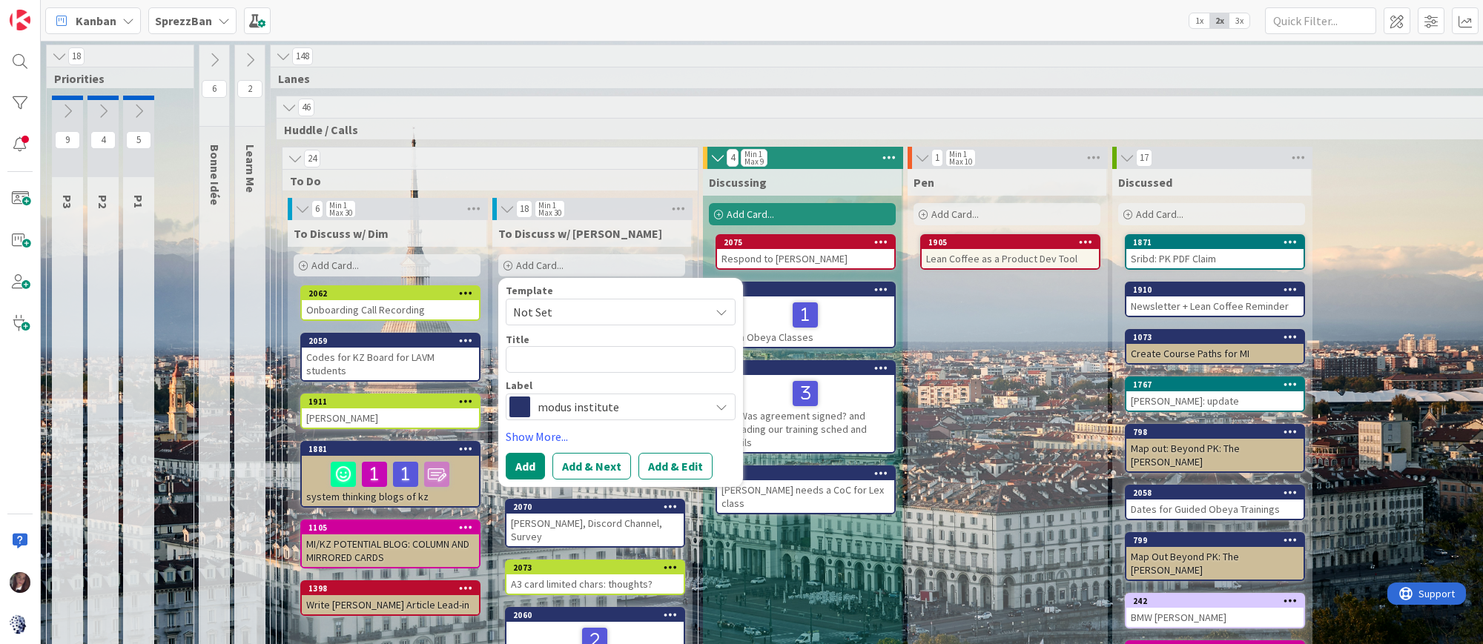
type textarea "x"
type textarea "D"
type textarea "x"
type textarea "Di"
type textarea "x"
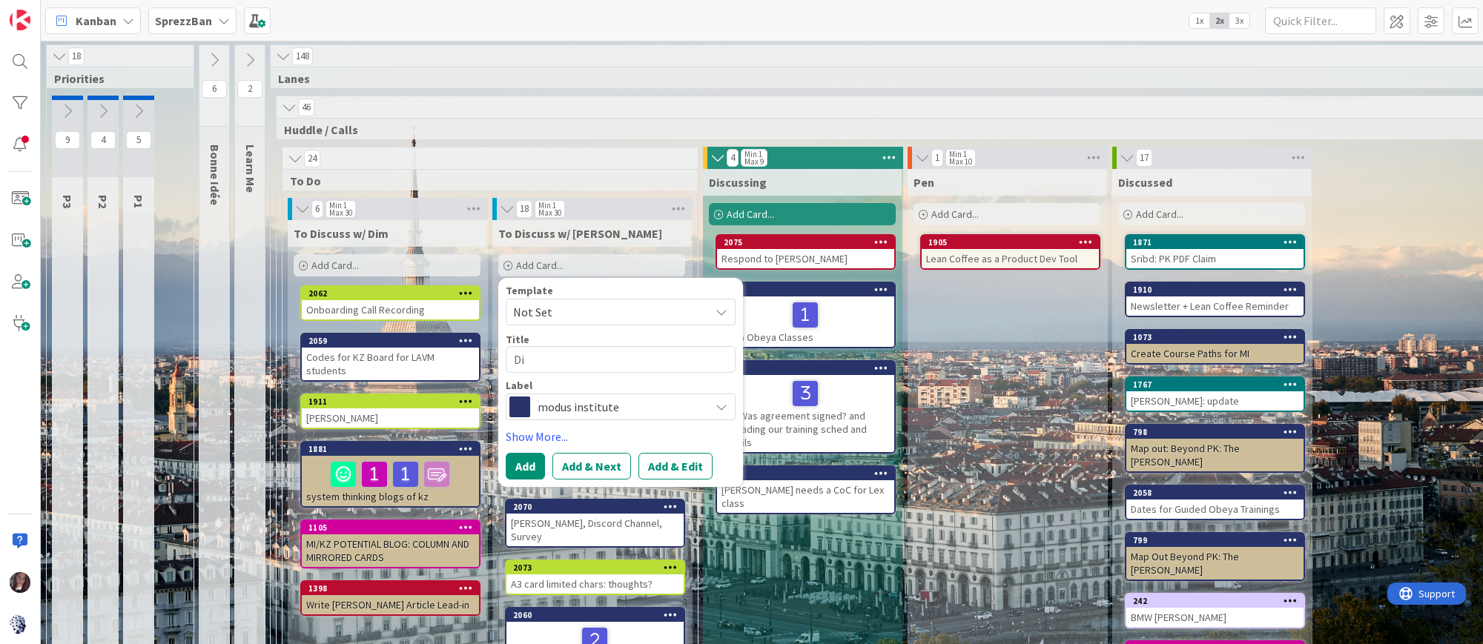
type textarea "Dis"
type textarea "x"
type textarea "Disc"
type textarea "x"
type textarea "Discu"
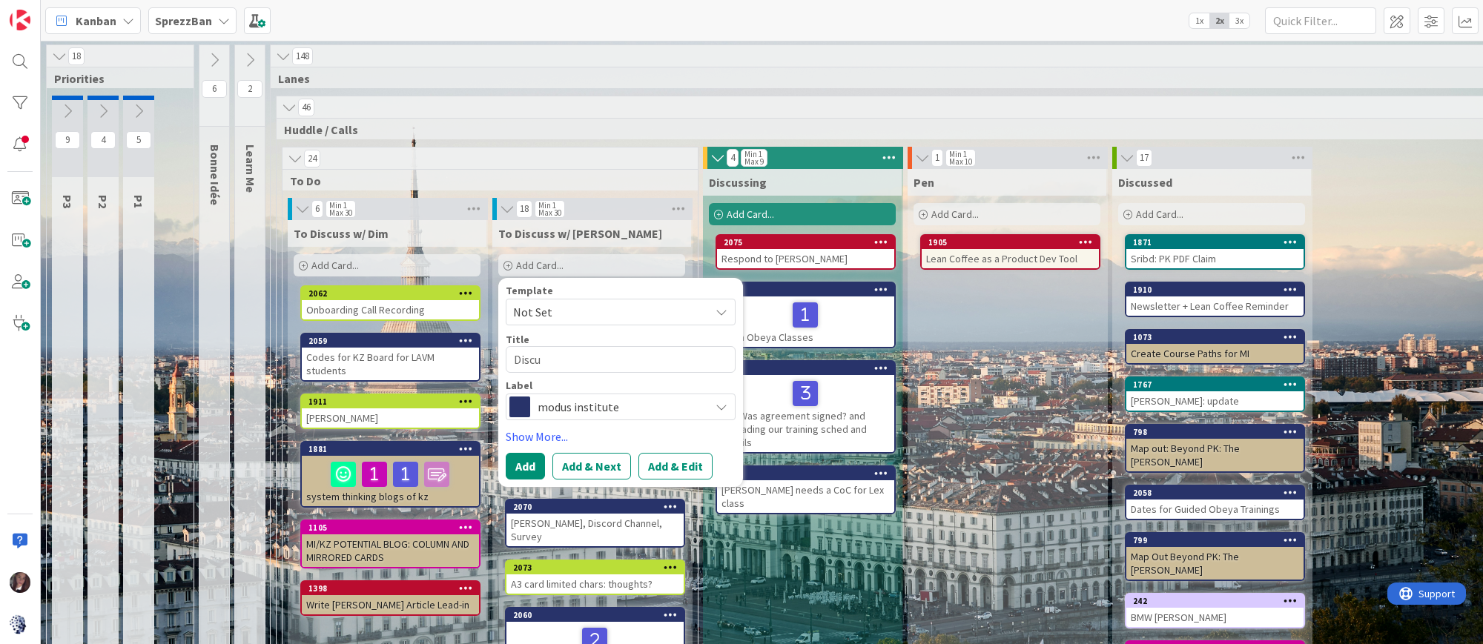
type textarea "x"
type textarea "Discus"
type textarea "x"
type textarea "Discuss"
type textarea "x"
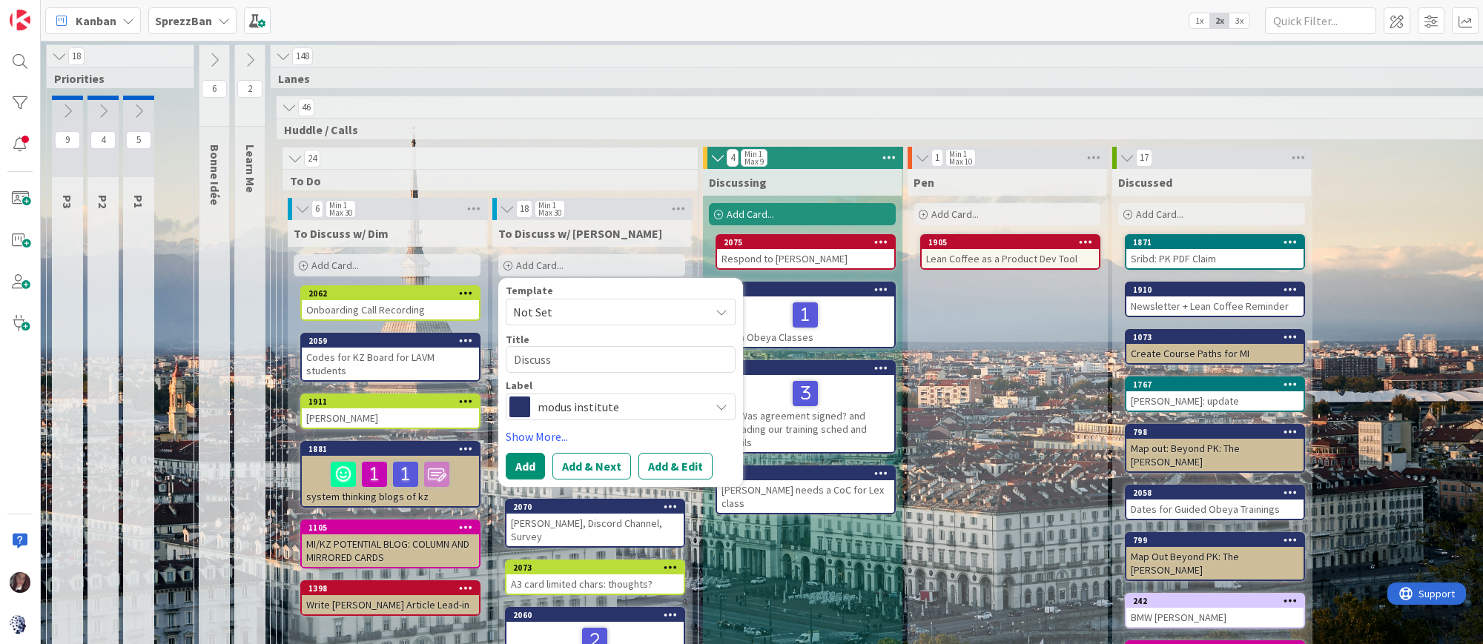
type textarea "Discuss"
type textarea "x"
type textarea "Discuss T"
type textarea "x"
type textarea "Discuss Ta"
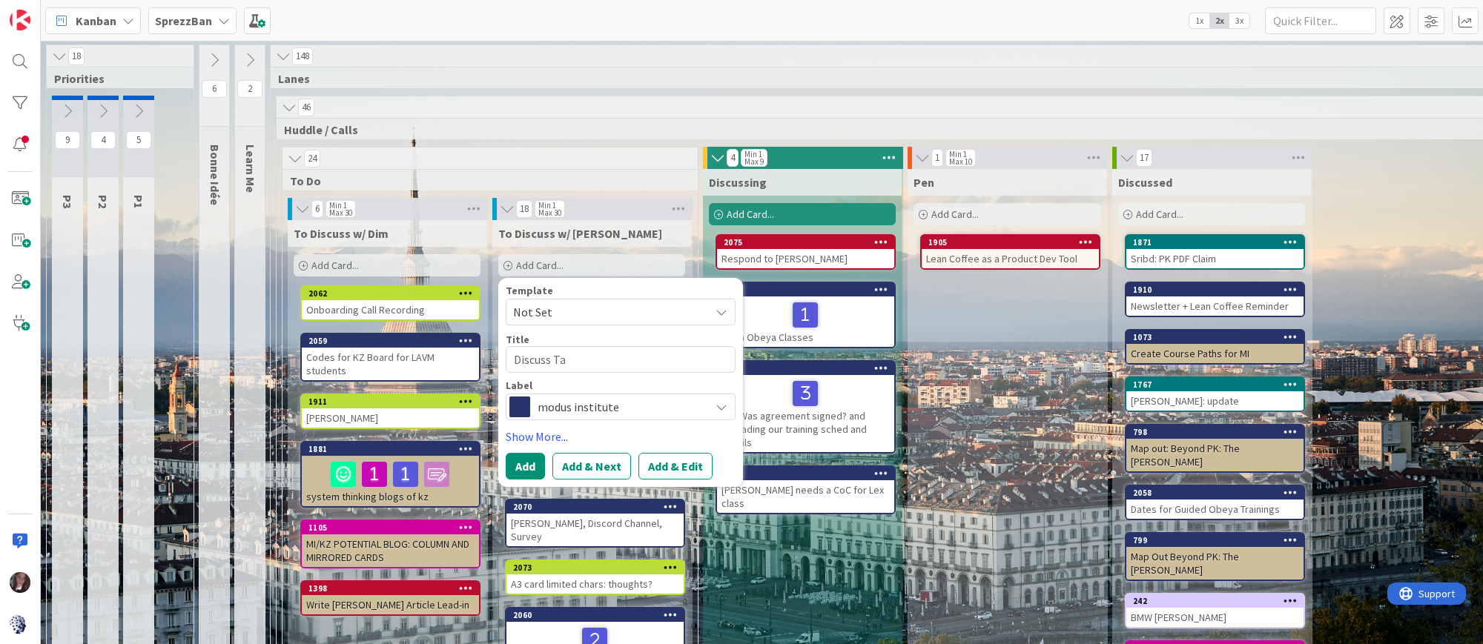
type textarea "x"
type textarea "Discuss Tab"
type textarea "x"
type textarea "Discuss Tabs"
type textarea "x"
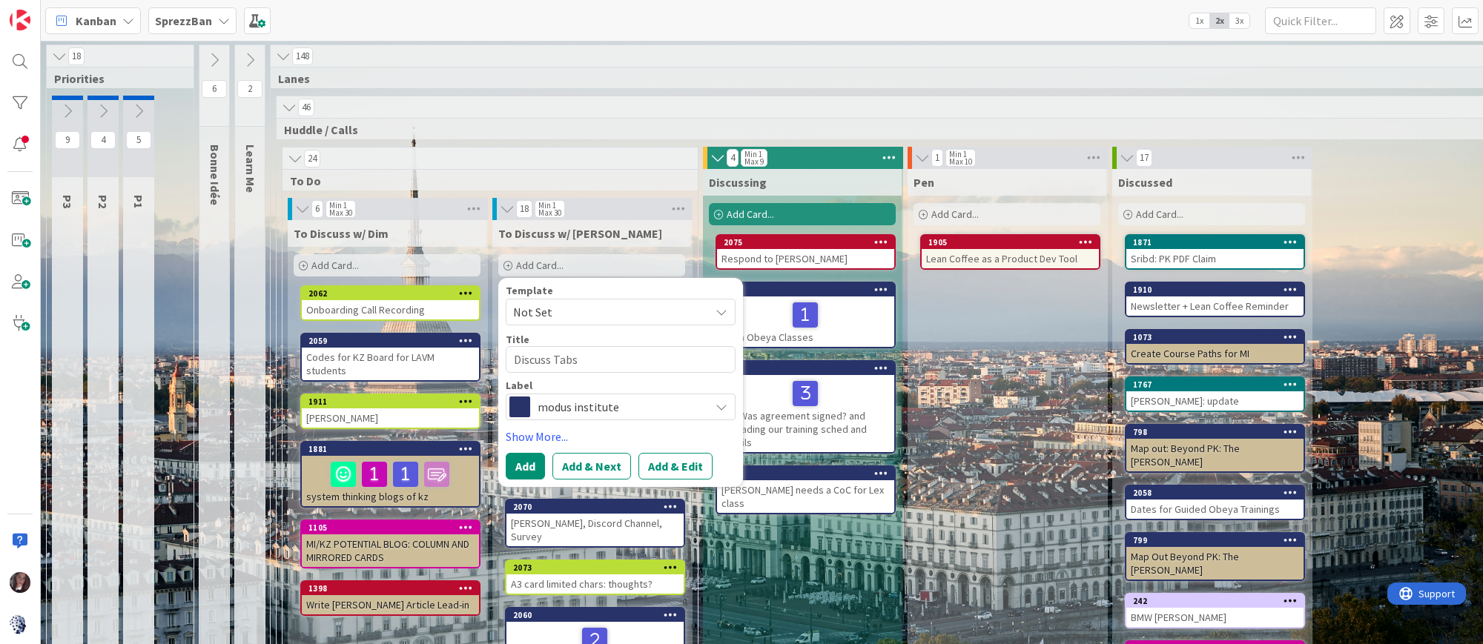
type textarea "Discuss Tabs"
type textarea "x"
type textarea "Discuss Tabs e"
type textarea "x"
type textarea "Discuss Tabs et"
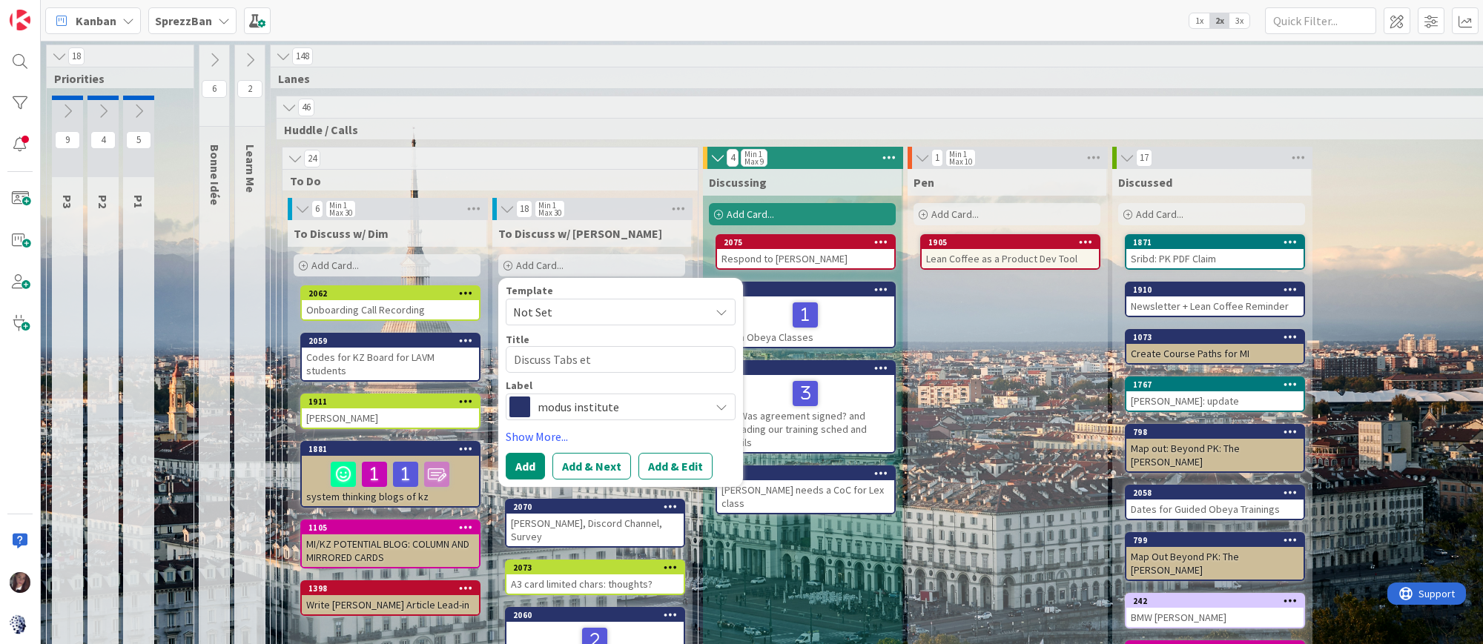
type textarea "x"
type textarea "Discuss Tabs etc"
type textarea "x"
type textarea "Discuss Tabs etc."
type textarea "x"
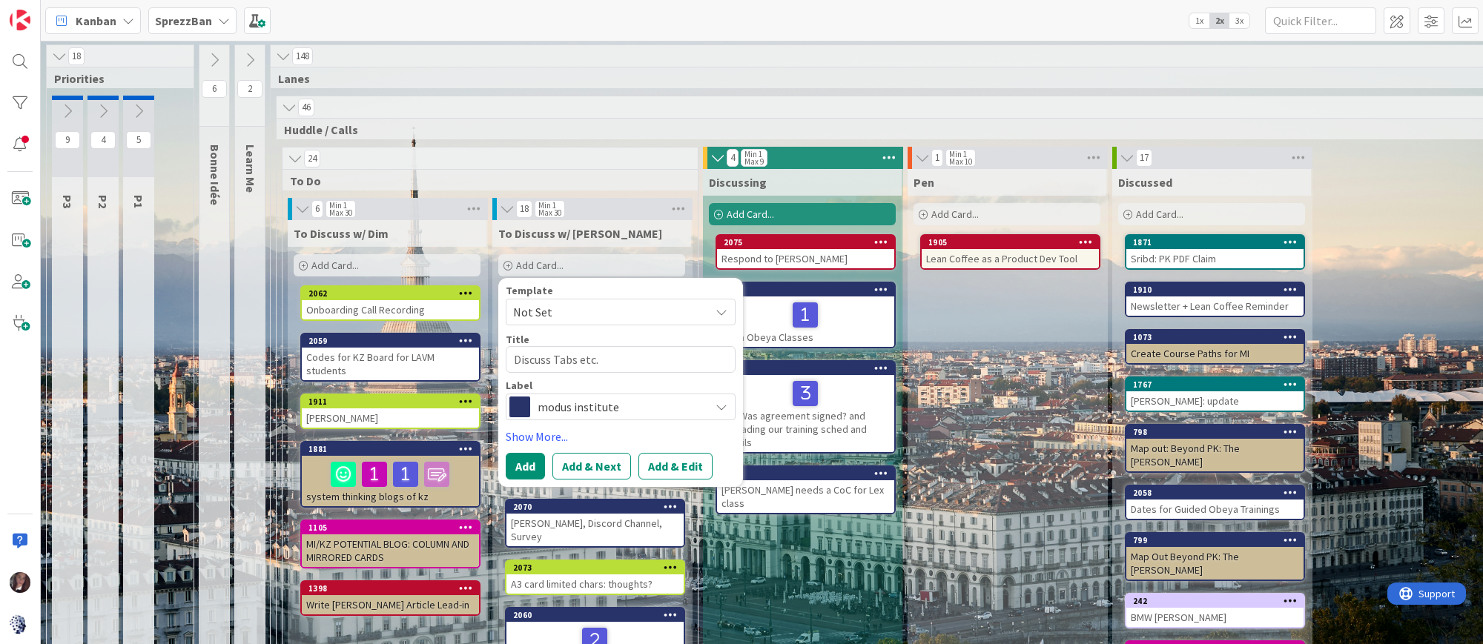
type textarea "Discuss Tabs etc."
type textarea "x"
type textarea "Discuss Tabs etc."
type textarea "x"
type textarea "Discuss Tabs etc"
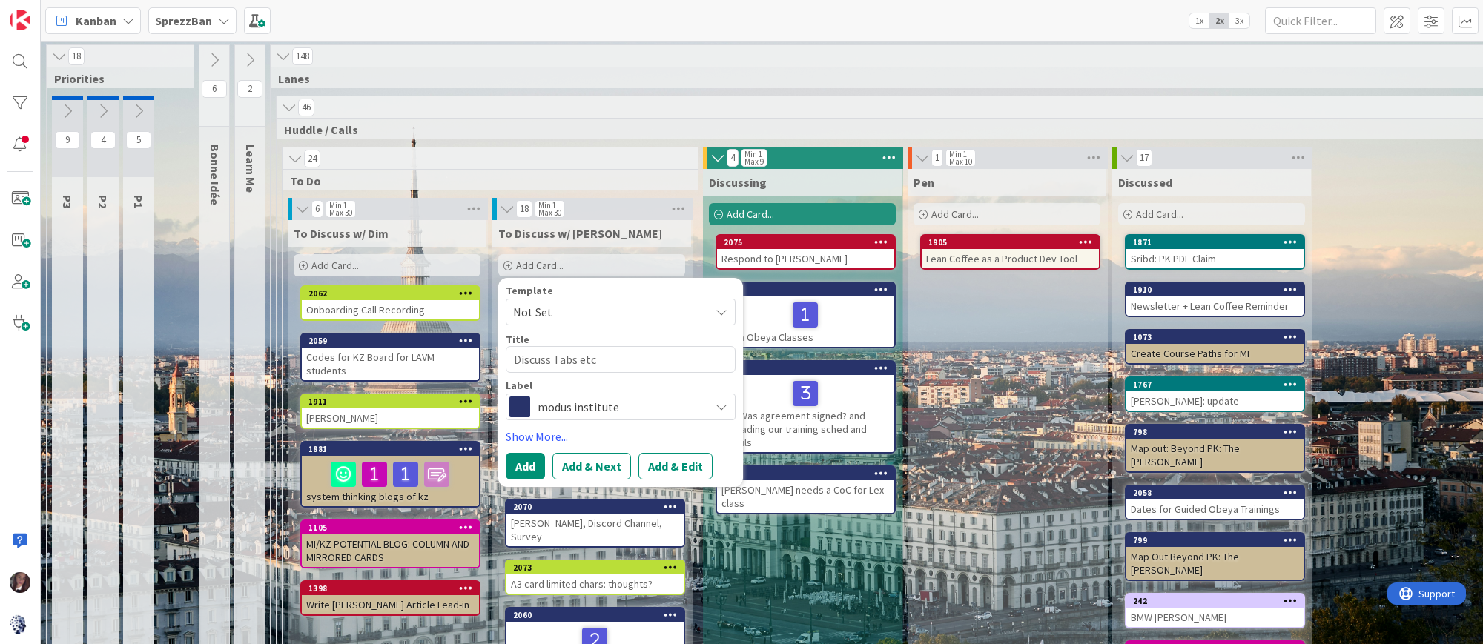
type textarea "x"
type textarea "Discuss Tabs et"
type textarea "x"
type textarea "Discuss Tabs e"
type textarea "x"
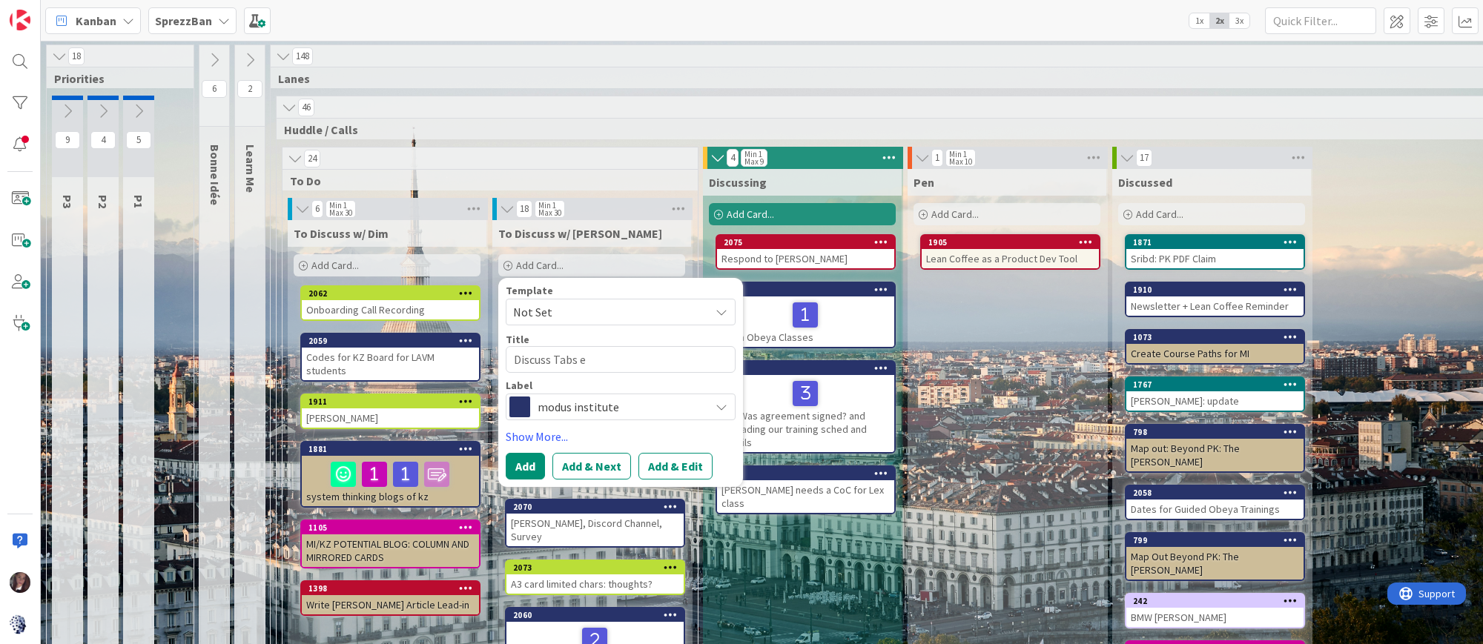
type textarea "Discuss Tabs"
type textarea "x"
type textarea "Discuss Tabs /"
type textarea "x"
type textarea "Discuss Tabs /"
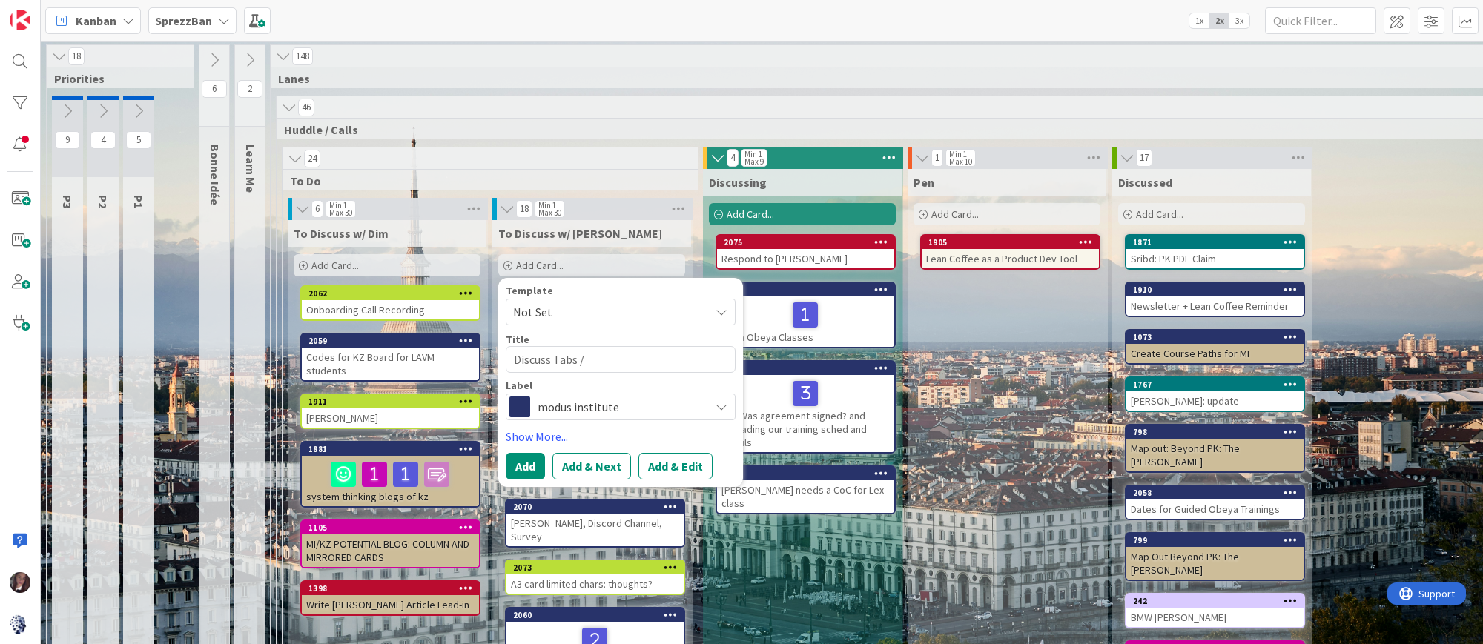
type textarea "x"
type textarea "Discuss Tabs / F"
type textarea "x"
type textarea "Discuss Tabs / Fo"
type textarea "x"
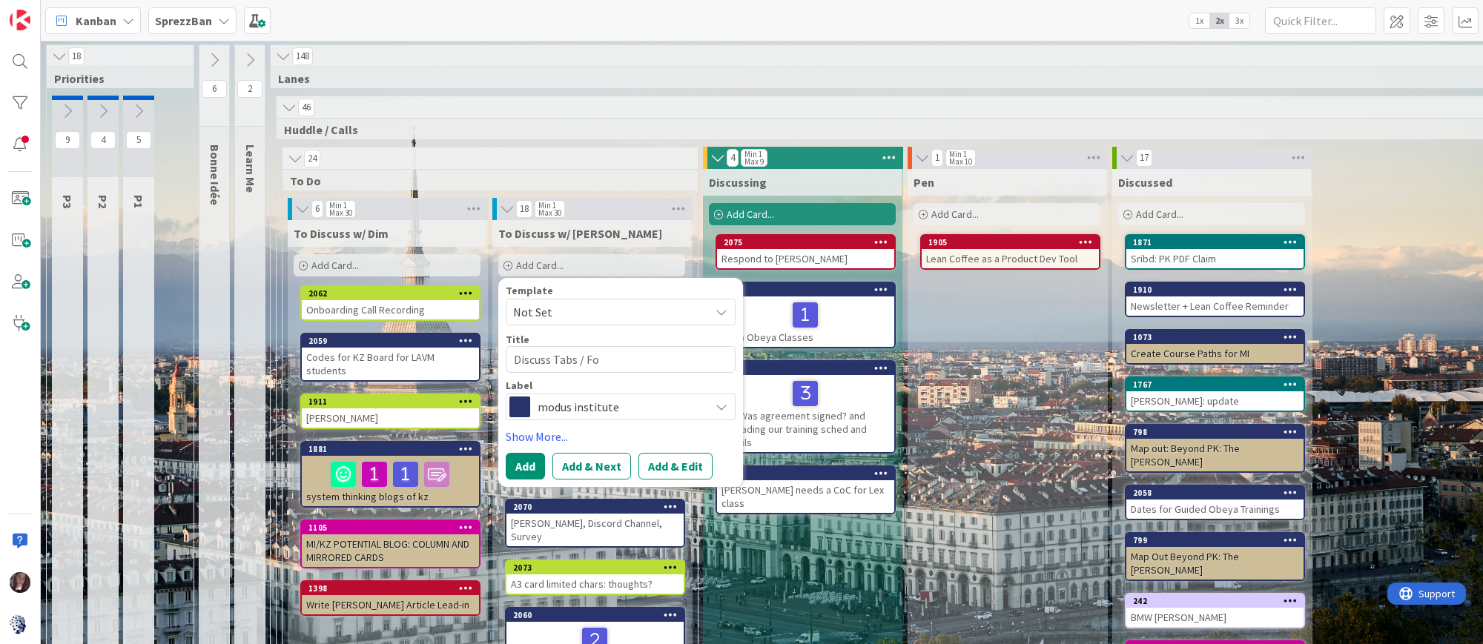
type textarea "Discuss Tabs / For"
type textarea "x"
type textarea "Discuss Tabs / Form"
type textarea "x"
type textarea "Discuss Tabs / Forma"
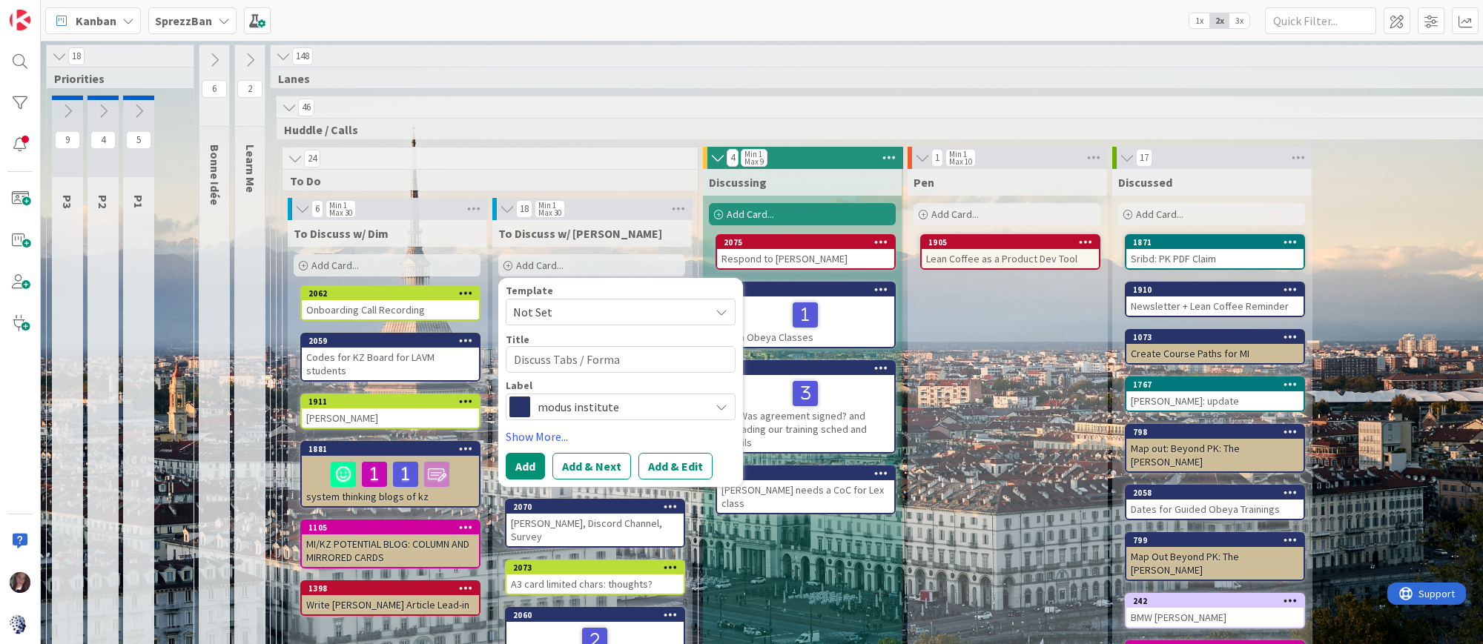
type textarea "x"
type textarea "Discuss Tabs / Format"
type textarea "x"
type textarea "Discuss Tabs / Formatt"
type textarea "x"
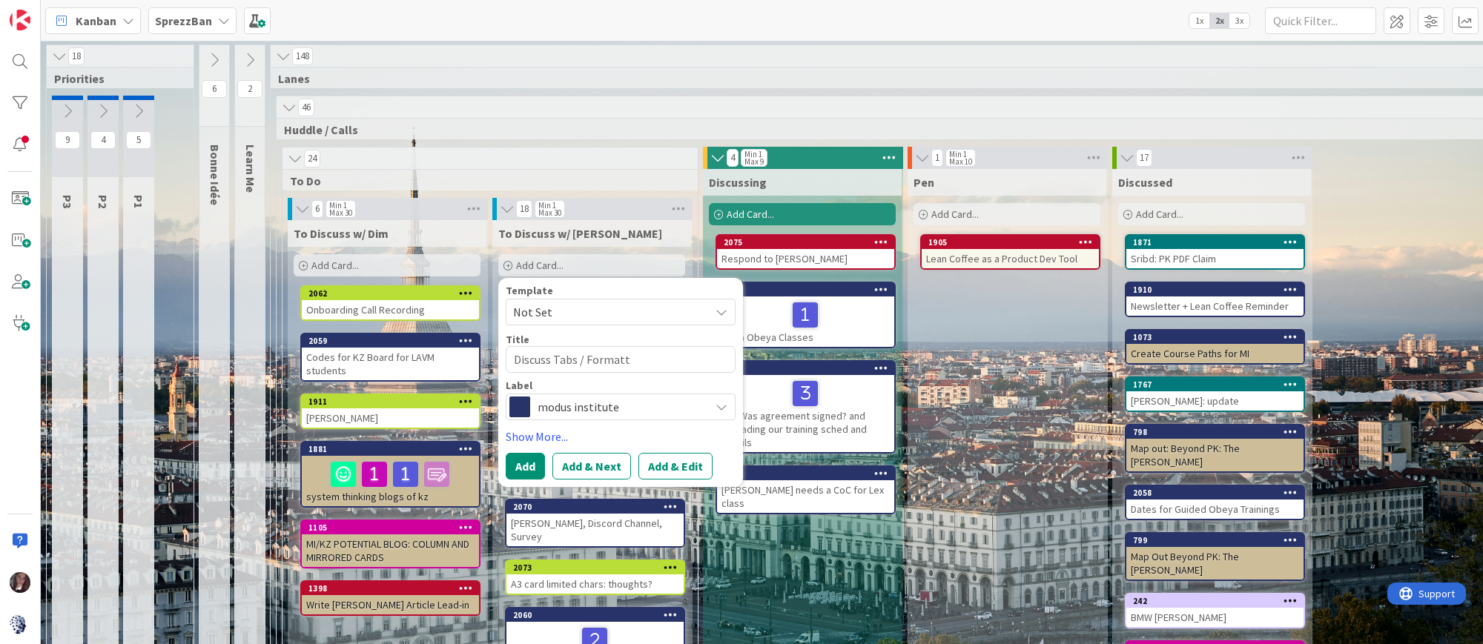
type textarea "Discuss Tabs / Formatti"
type textarea "x"
type textarea "Discuss Tabs / Formattin"
type textarea "x"
type textarea "Discuss Tabs / Formatting"
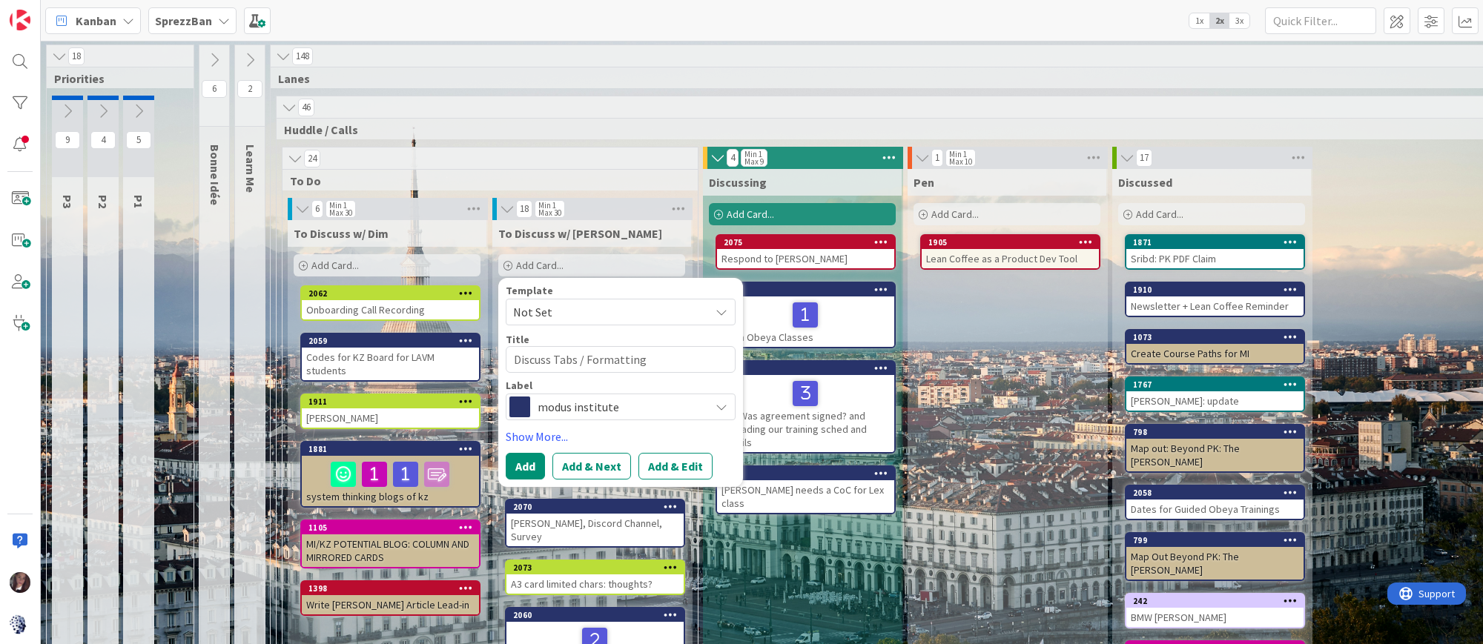
type textarea "x"
type textarea "Discuss Tabs / Formatting"
type textarea "x"
type textarea "Discuss Tabs / Formatting i"
type textarea "x"
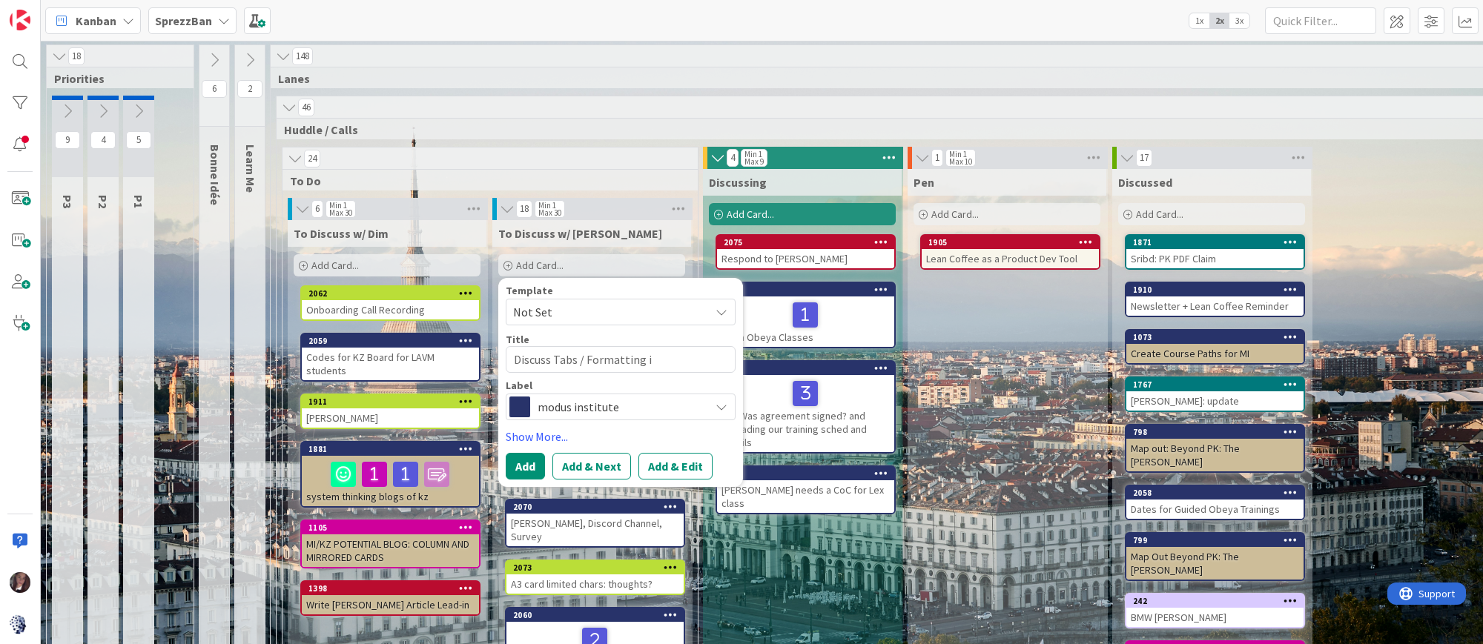
type textarea "Discuss Tabs / Formatting in"
type textarea "x"
type textarea "Discuss Tabs / Formatting in"
type textarea "x"
type textarea "Discuss Tabs / Formatting in G"
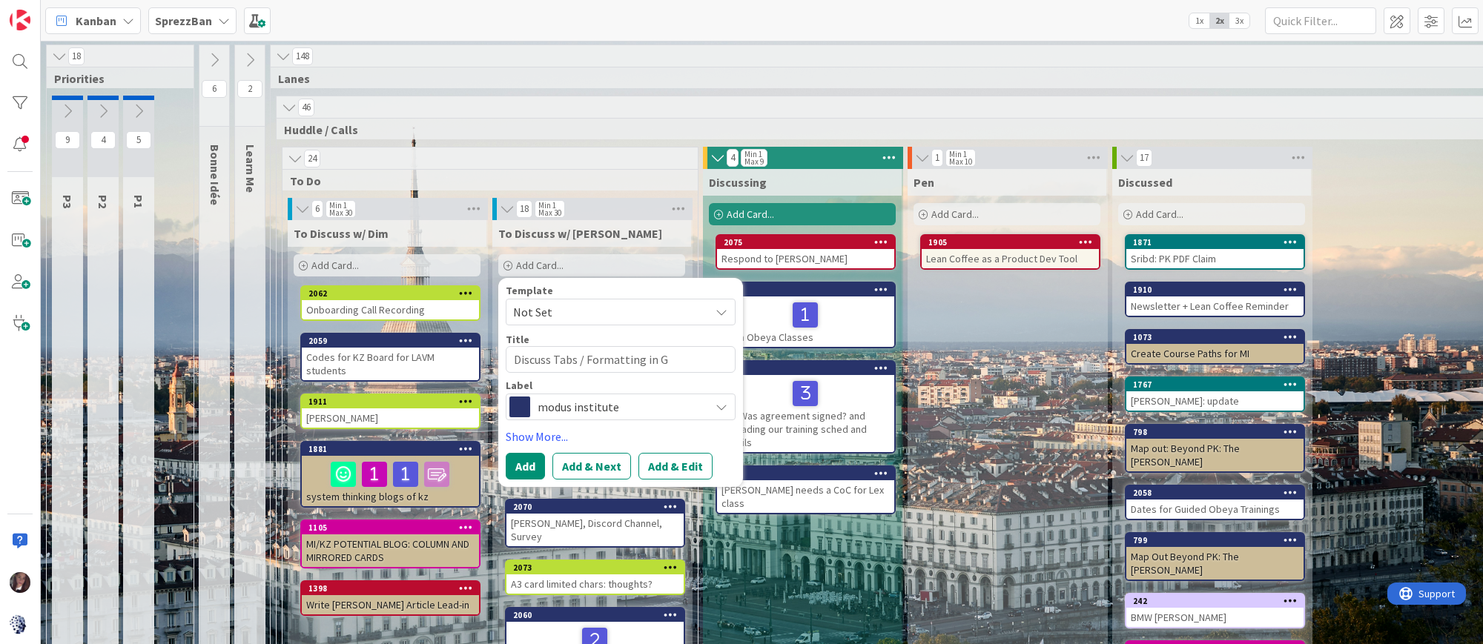
type textarea "x"
type textarea "Discuss Tabs / Formatting in Gd"
type textarea "x"
type textarea "Discuss Tabs / Formatting in Gdo"
type textarea "x"
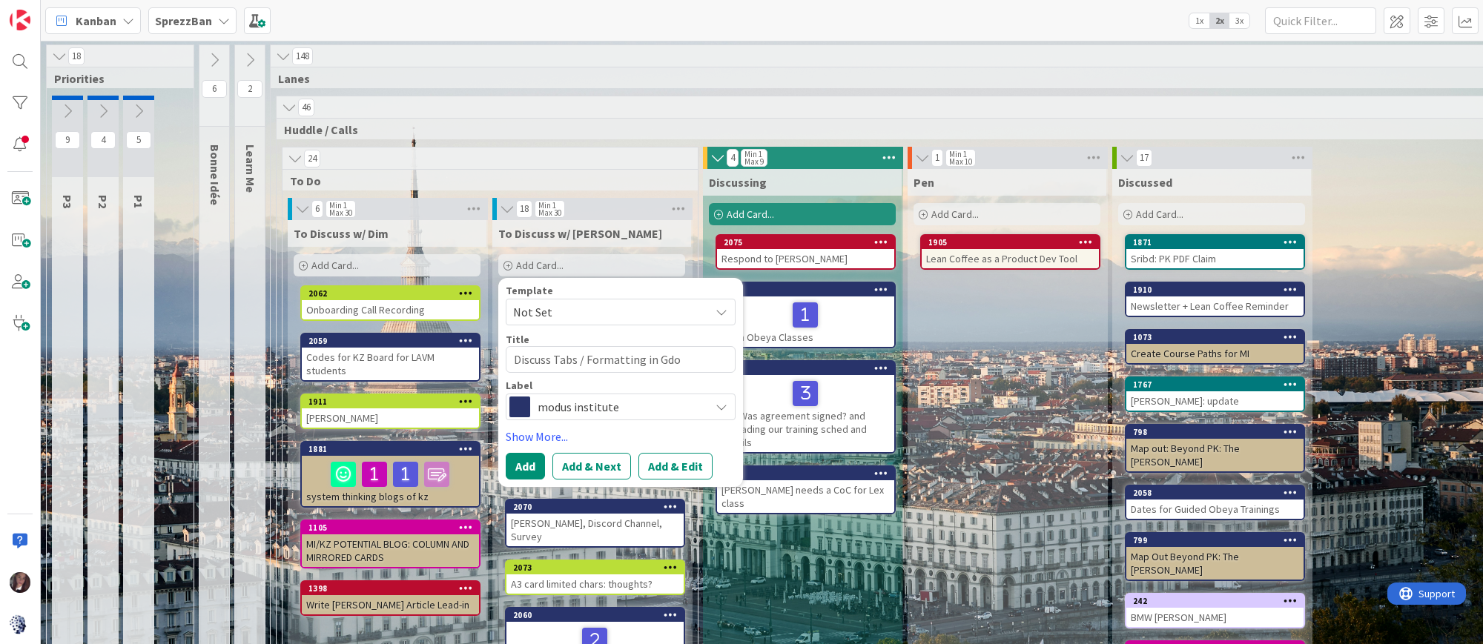
type textarea "Discuss Tabs / Formatting in Gdoc"
type textarea "x"
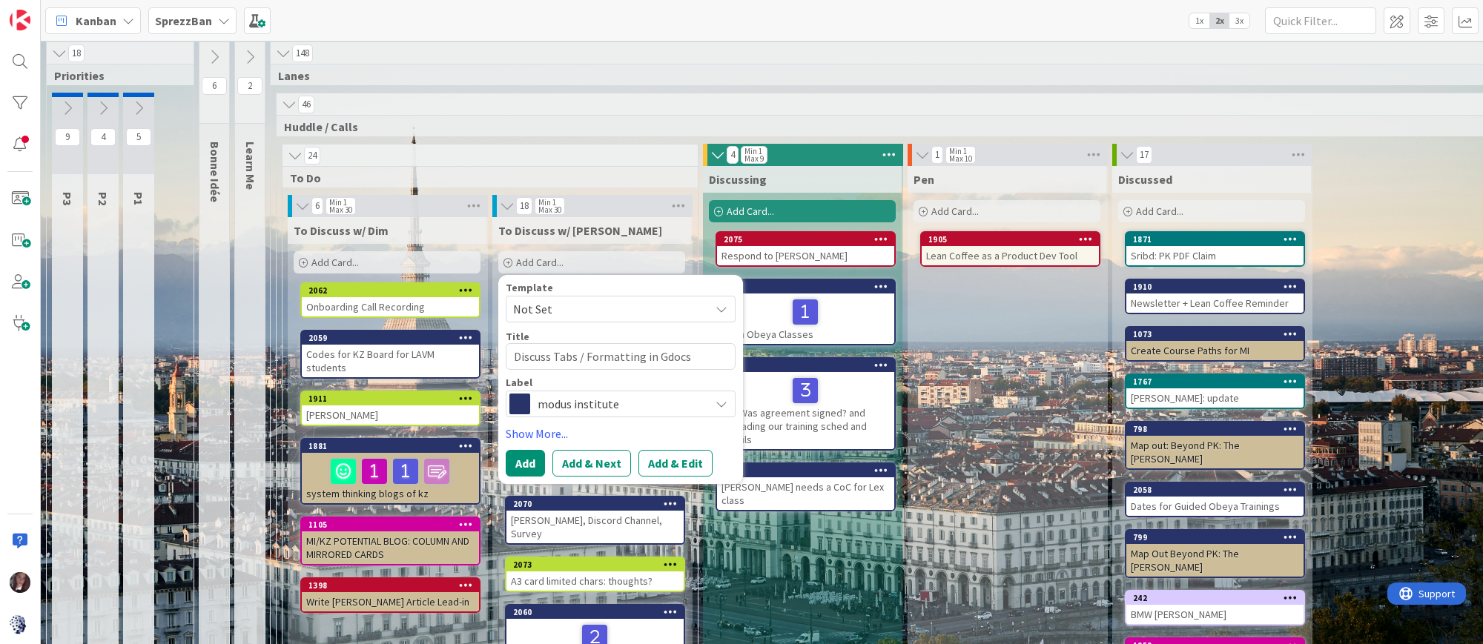
type textarea "Discuss Tabs / Formatting in Gdocs"
click at [575, 404] on span "modus institute" at bounding box center [619, 404] width 165 height 21
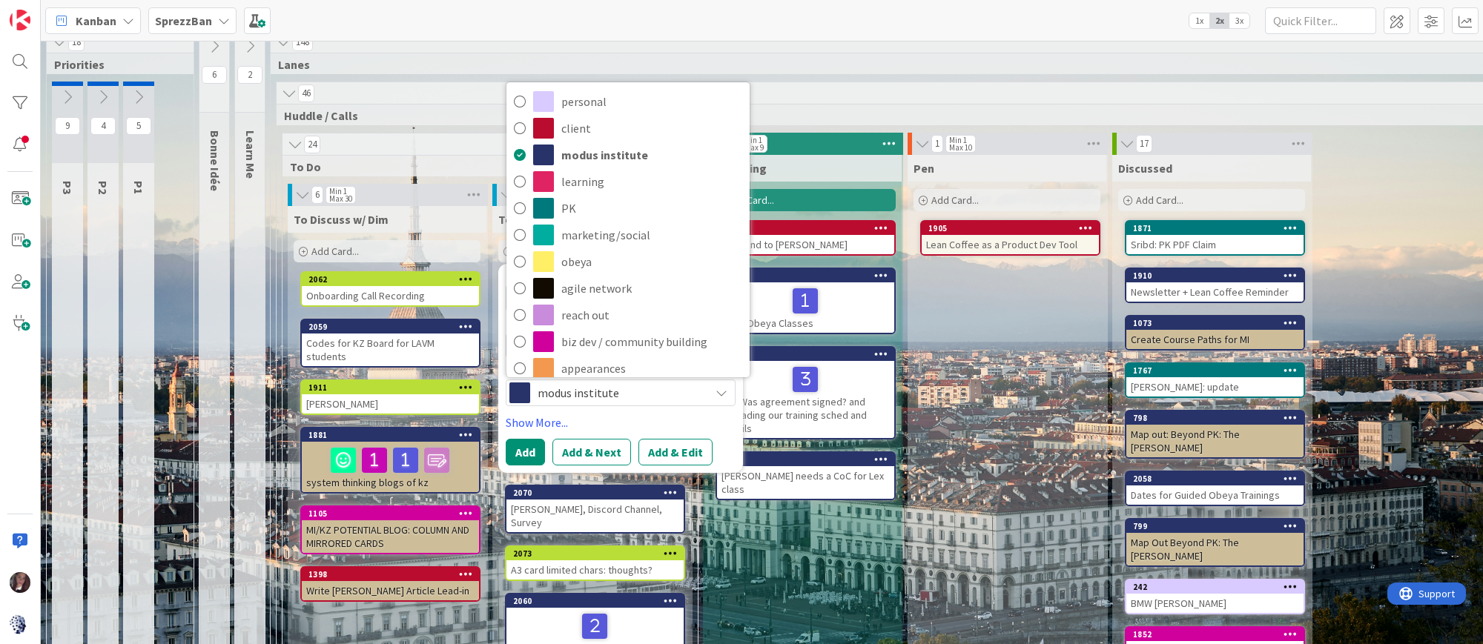
scroll to position [16, 0]
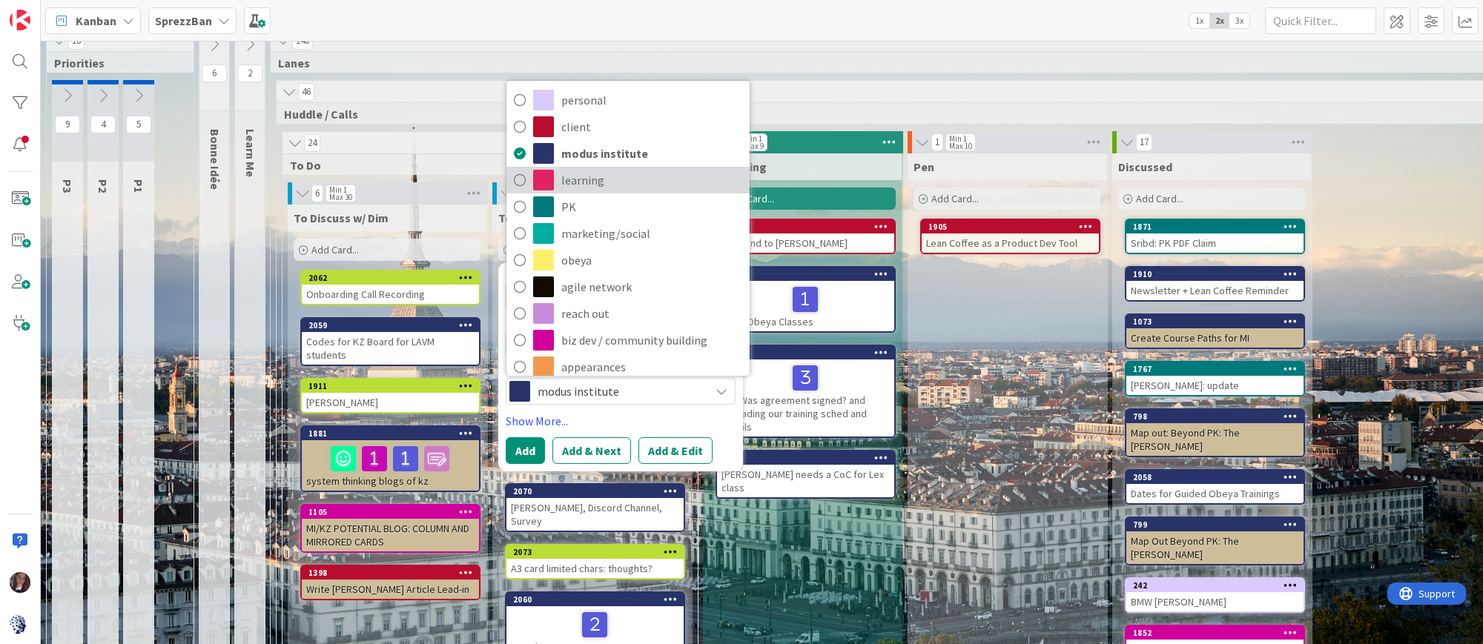
click at [520, 182] on icon at bounding box center [520, 180] width 12 height 22
type textarea "x"
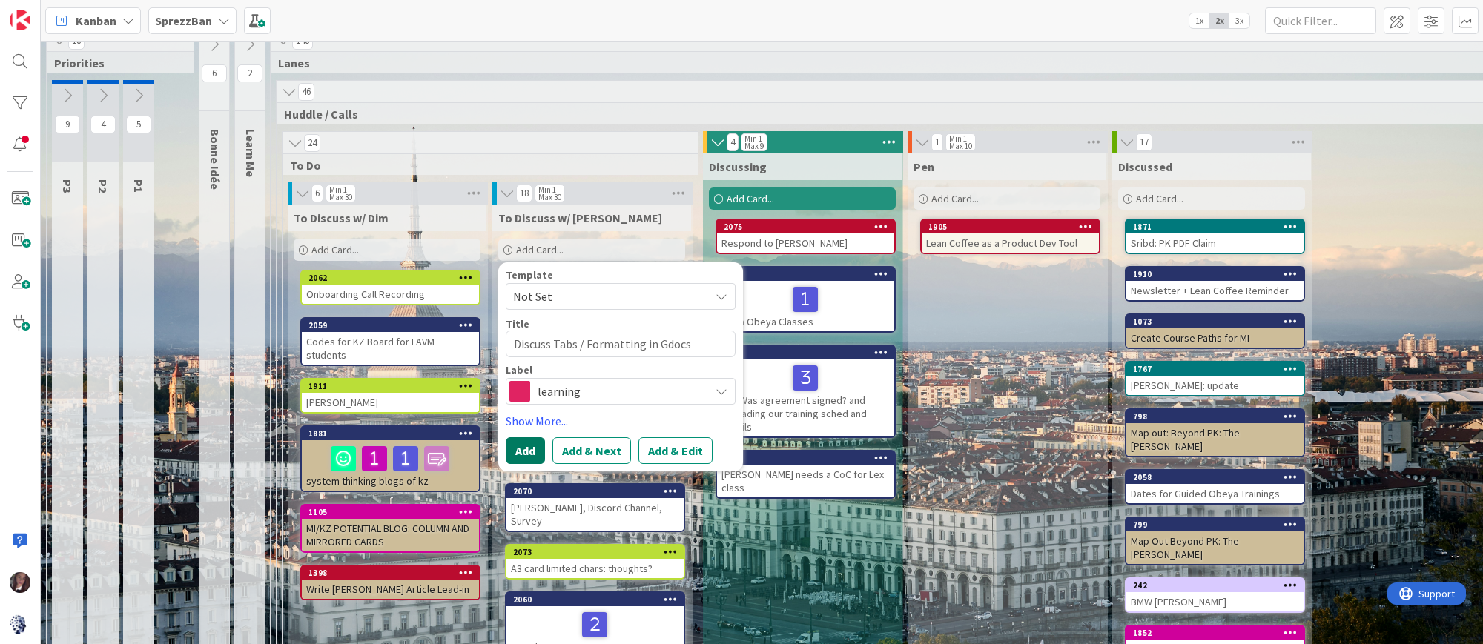
click at [528, 451] on button "Add" at bounding box center [525, 450] width 39 height 27
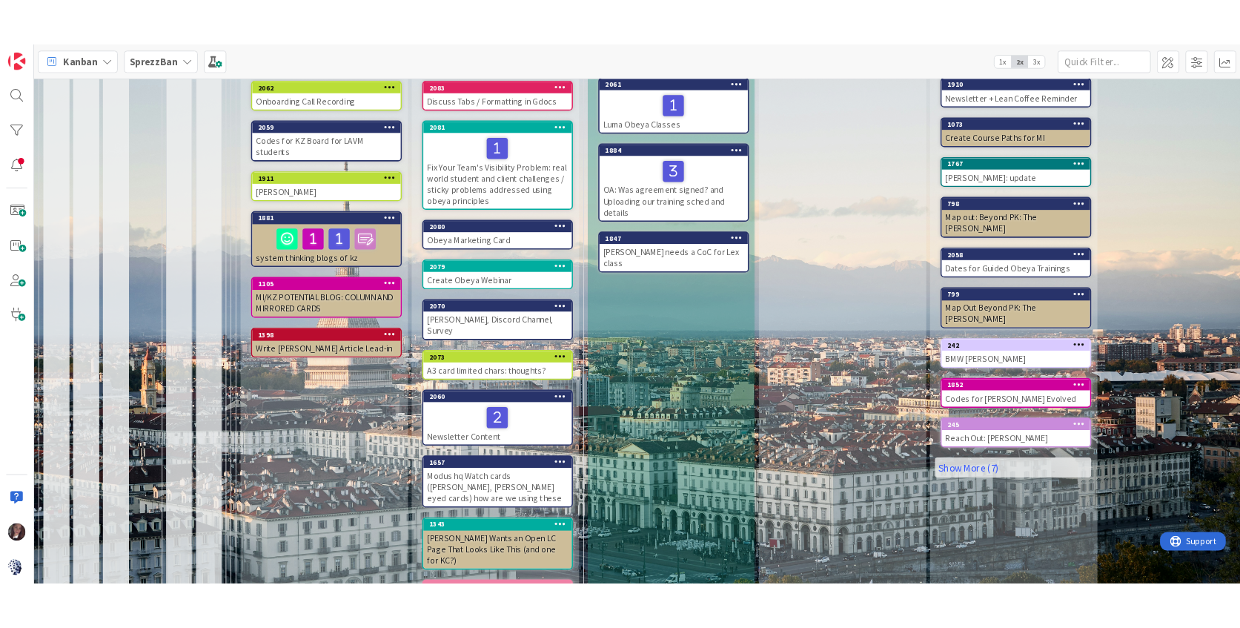
scroll to position [242, 0]
